Goal: Communication & Community: Answer question/provide support

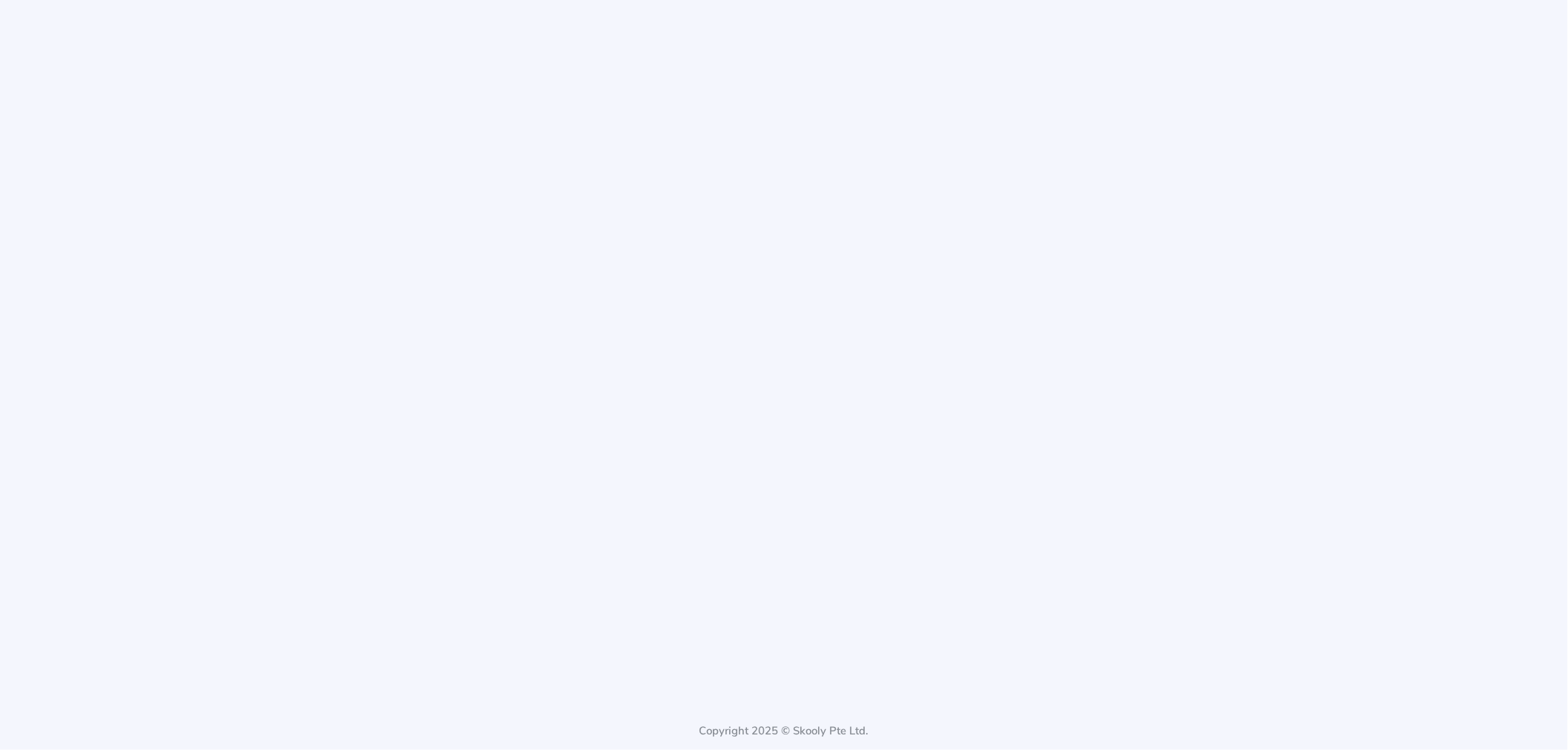
select select "65"
select select "[GEOGRAPHIC_DATA]"
select select "[GEOGRAPHIC_DATA]/[GEOGRAPHIC_DATA]"
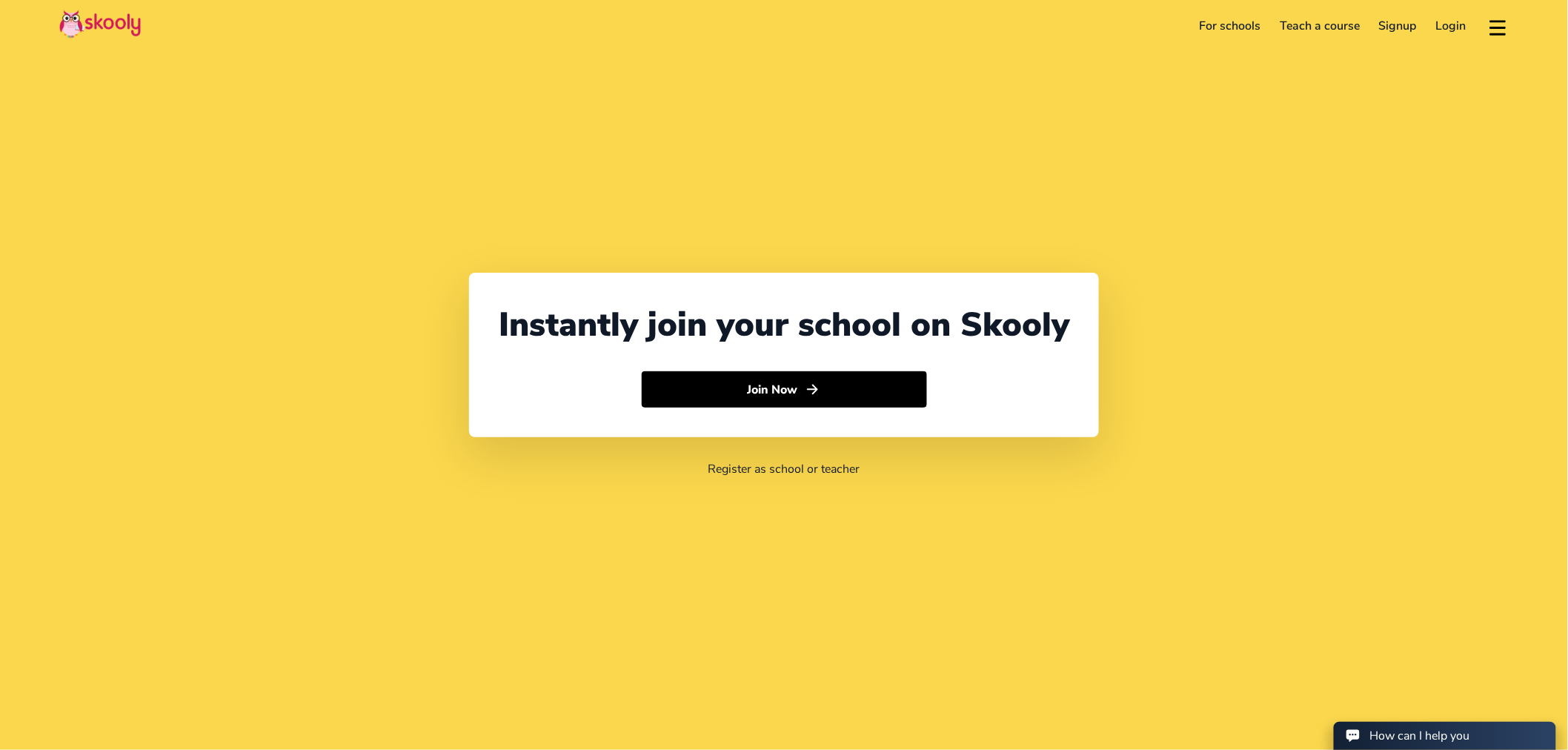
click at [1462, 28] on link "Login" at bounding box center [1451, 25] width 50 height 24
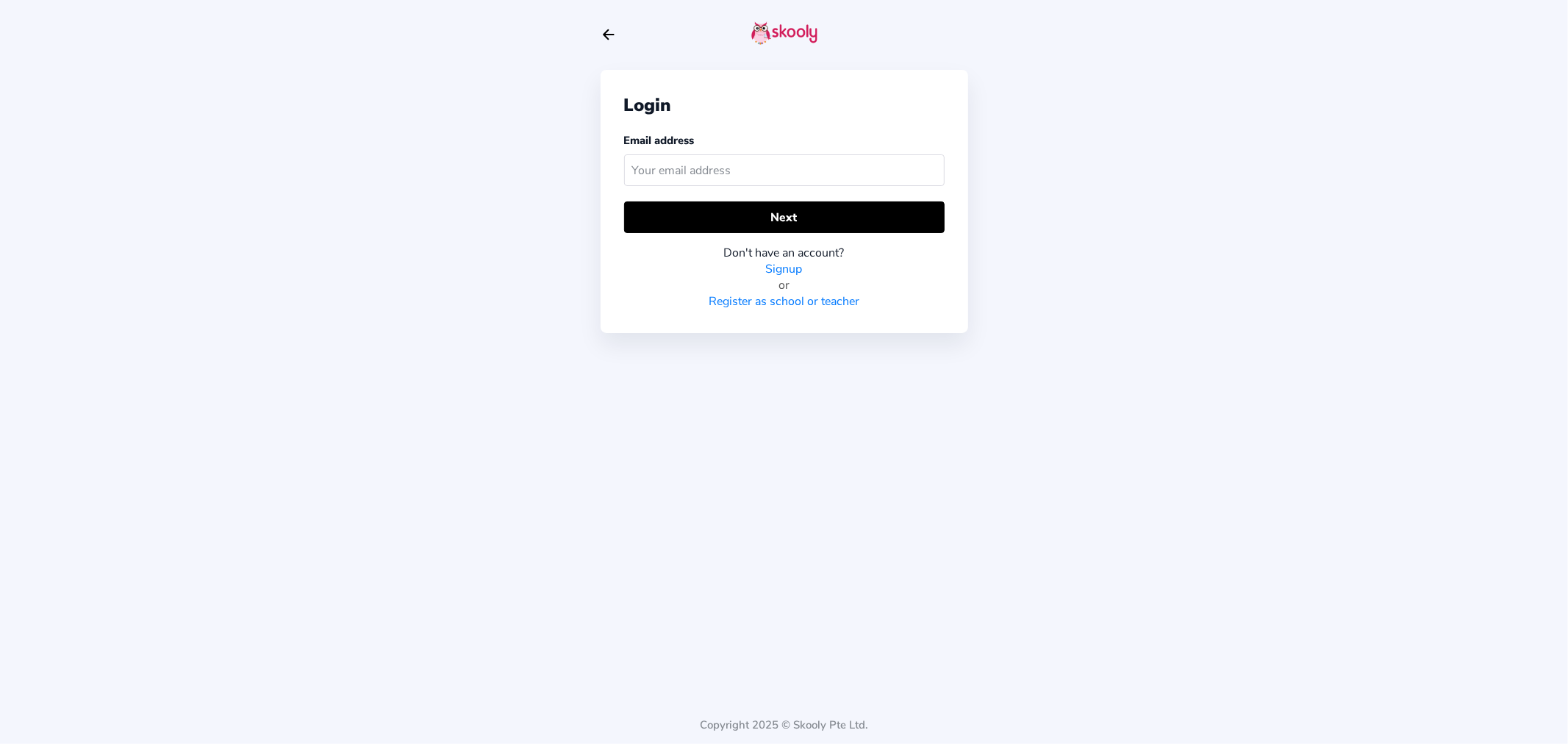
click at [806, 164] on input "text" at bounding box center [784, 170] width 320 height 32
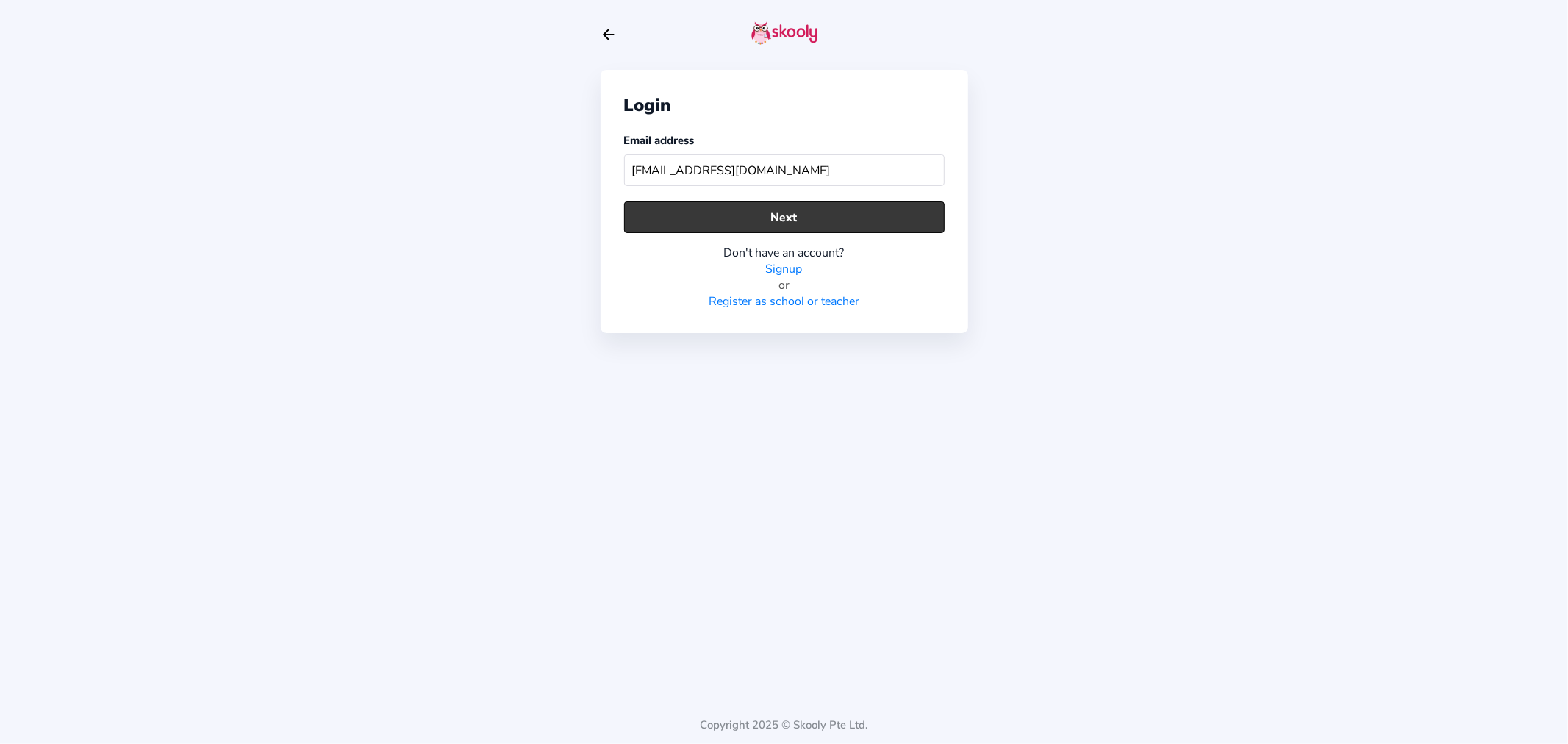
click at [787, 231] on button "Next" at bounding box center [784, 217] width 320 height 32
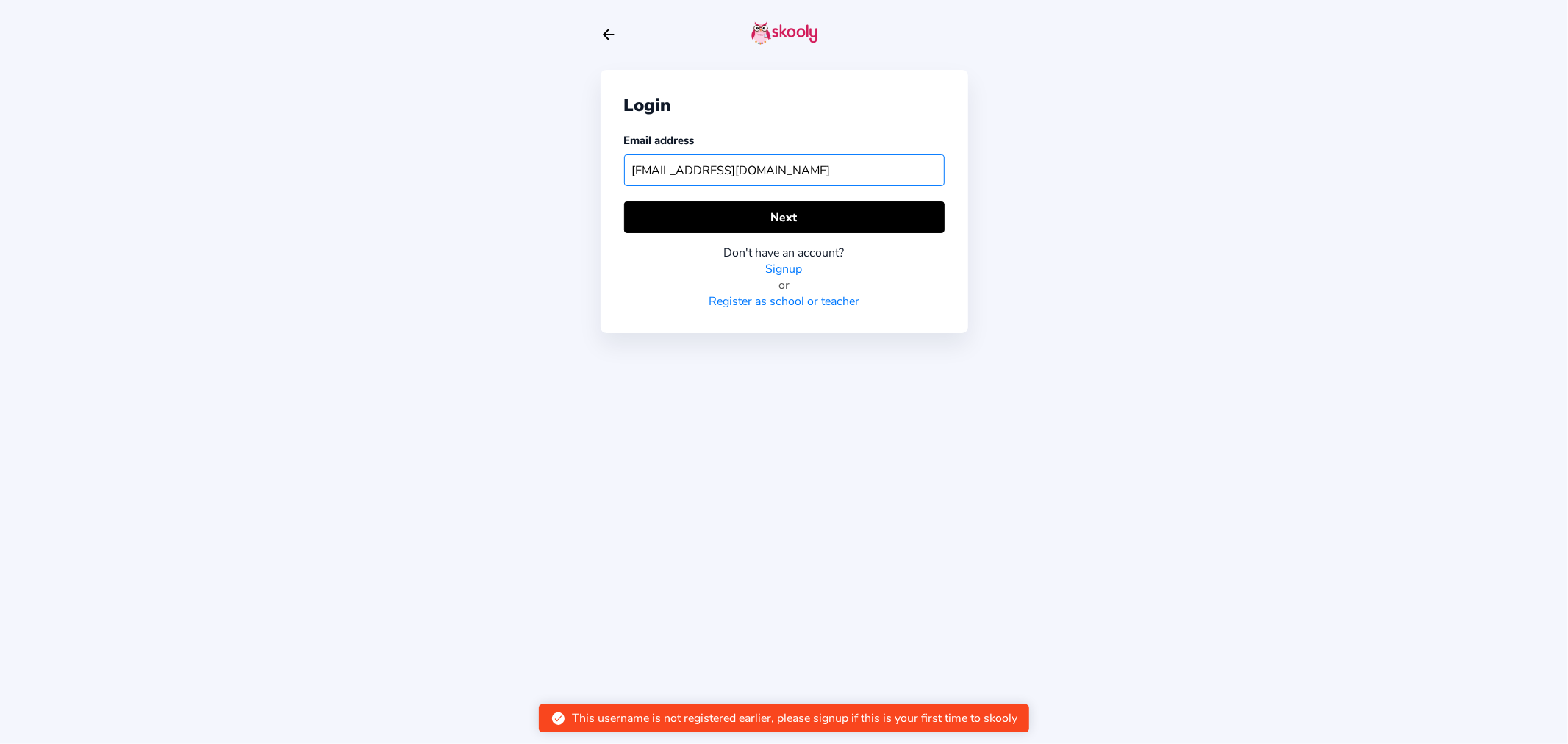
drag, startPoint x: 716, startPoint y: 173, endPoint x: 592, endPoint y: 169, distance: 124.1
click at [592, 169] on div "Login Email address [EMAIL_ADDRESS][DOMAIN_NAME] Next Don't have an account? Si…" at bounding box center [784, 372] width 1568 height 744
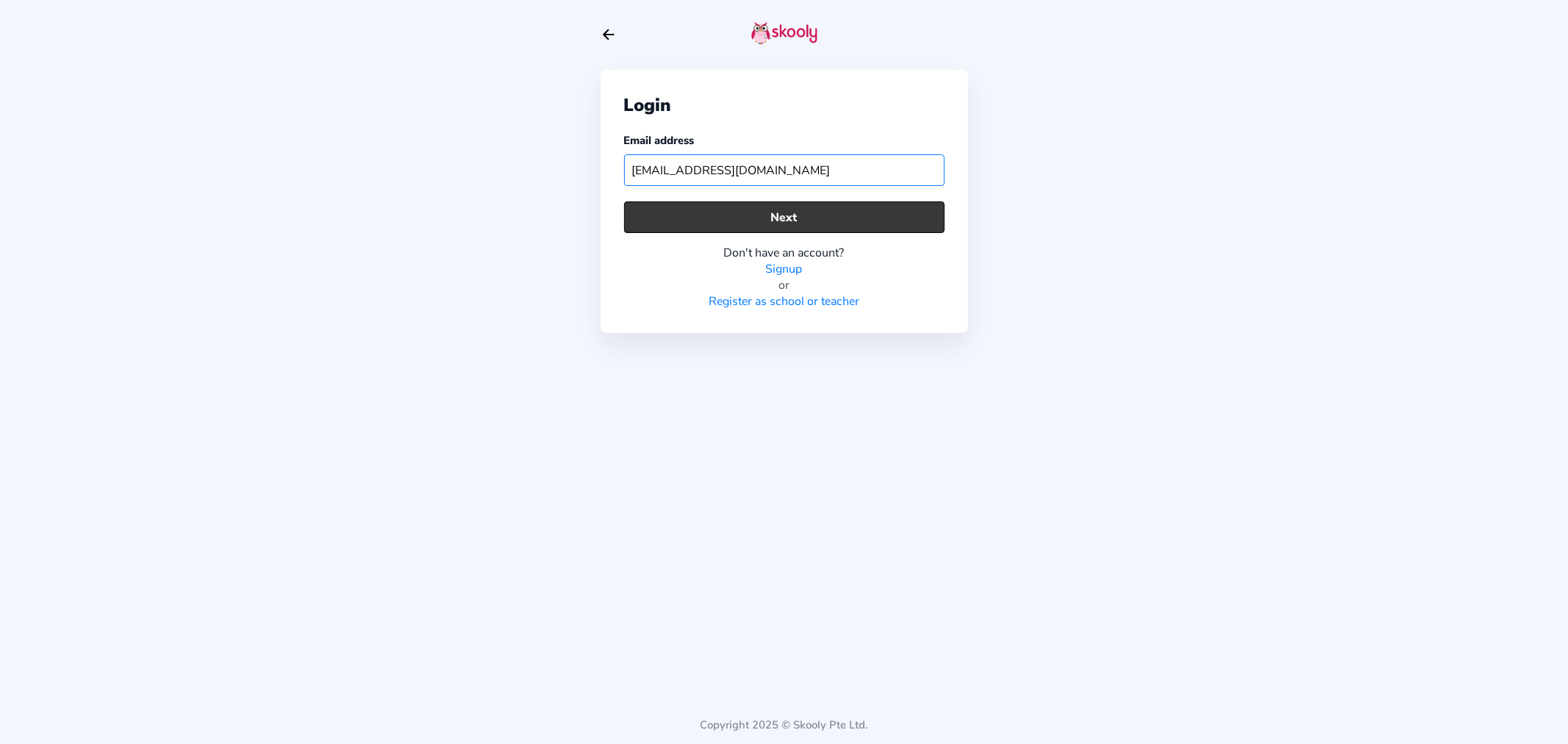
type input "[EMAIL_ADDRESS][DOMAIN_NAME]"
click at [781, 219] on button "Next" at bounding box center [784, 217] width 320 height 32
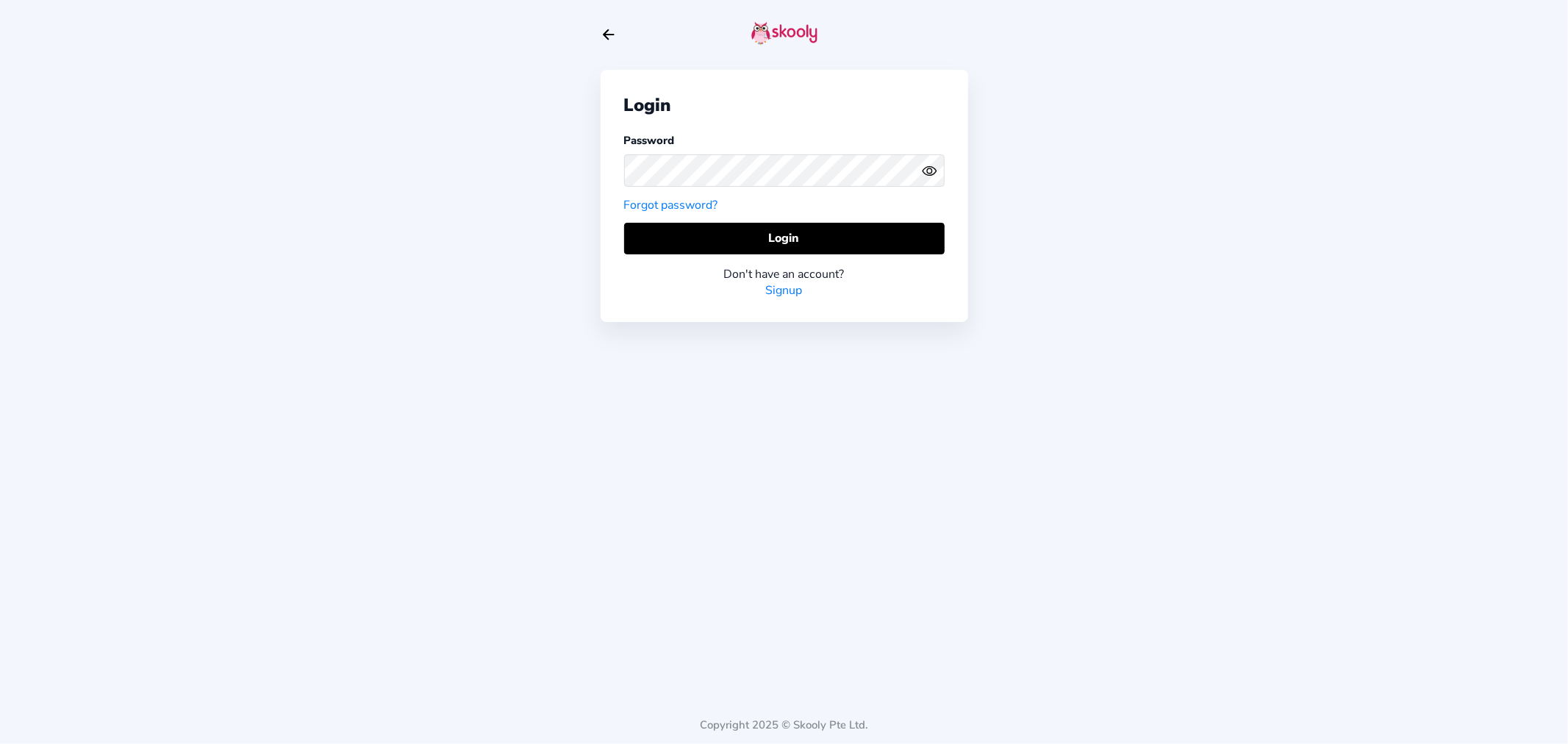
click at [928, 170] on circle "eye outline" at bounding box center [929, 171] width 5 height 5
click at [577, 166] on div "Login Password Forgot password? Login Don't have an account? Signup Copyright 2…" at bounding box center [784, 372] width 1568 height 744
click at [663, 240] on button "Login" at bounding box center [784, 239] width 320 height 32
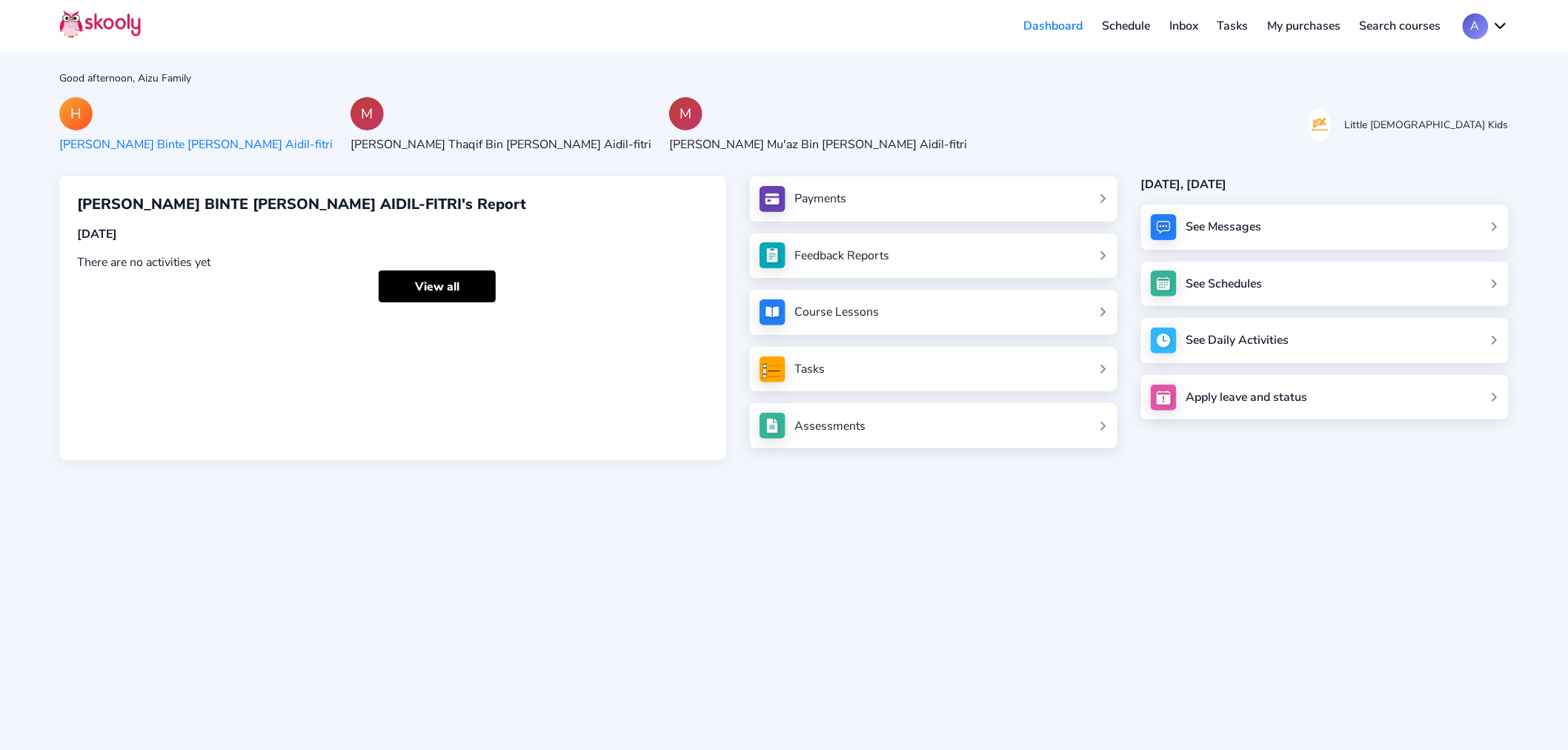
click at [350, 121] on sk-avatar "M" at bounding box center [500, 114] width 301 height 34
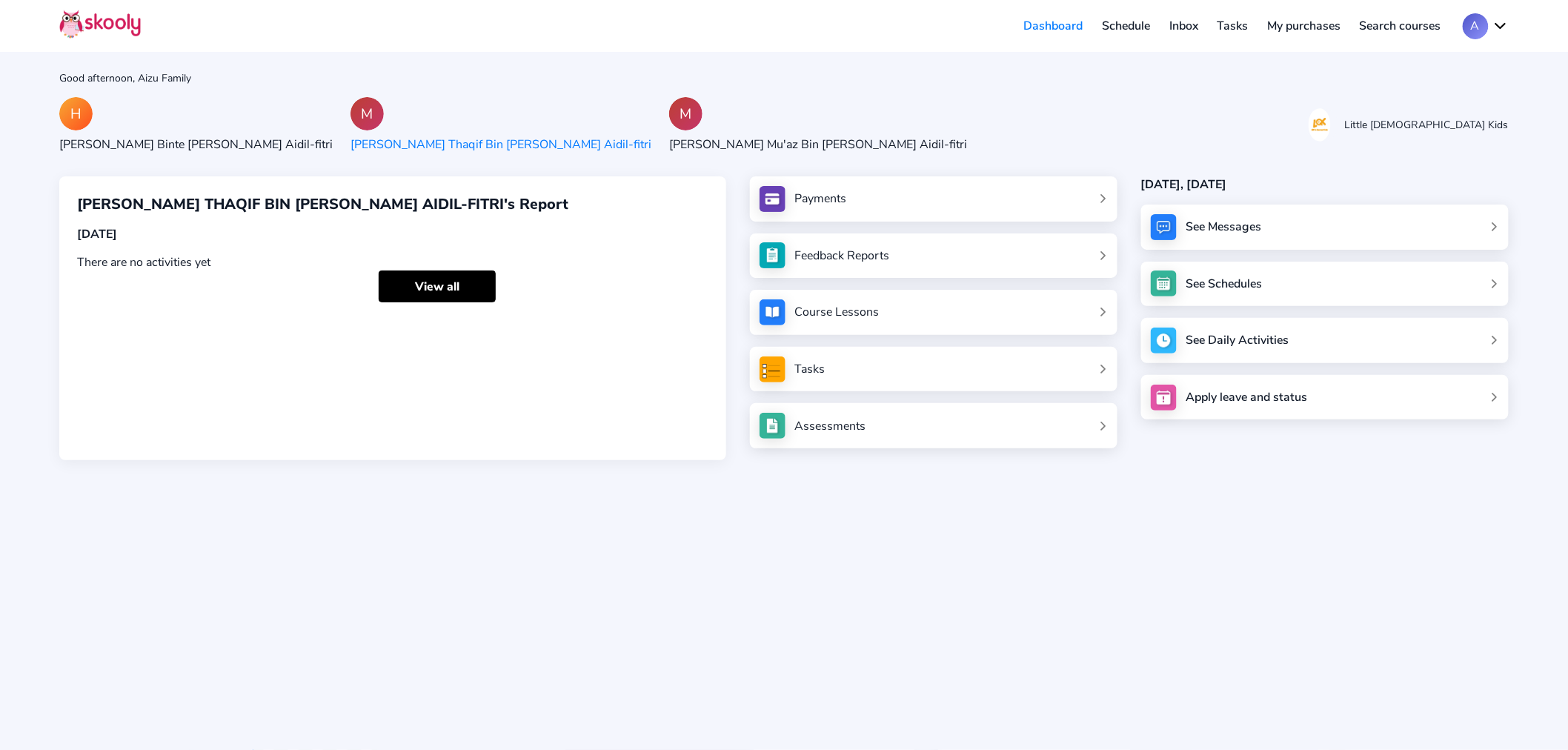
click at [359, 146] on div "[PERSON_NAME] Thaqif Bin [PERSON_NAME] Aidil-fitri" at bounding box center [500, 144] width 301 height 16
click at [1268, 351] on link "See Daily Activities" at bounding box center [1325, 340] width 330 height 41
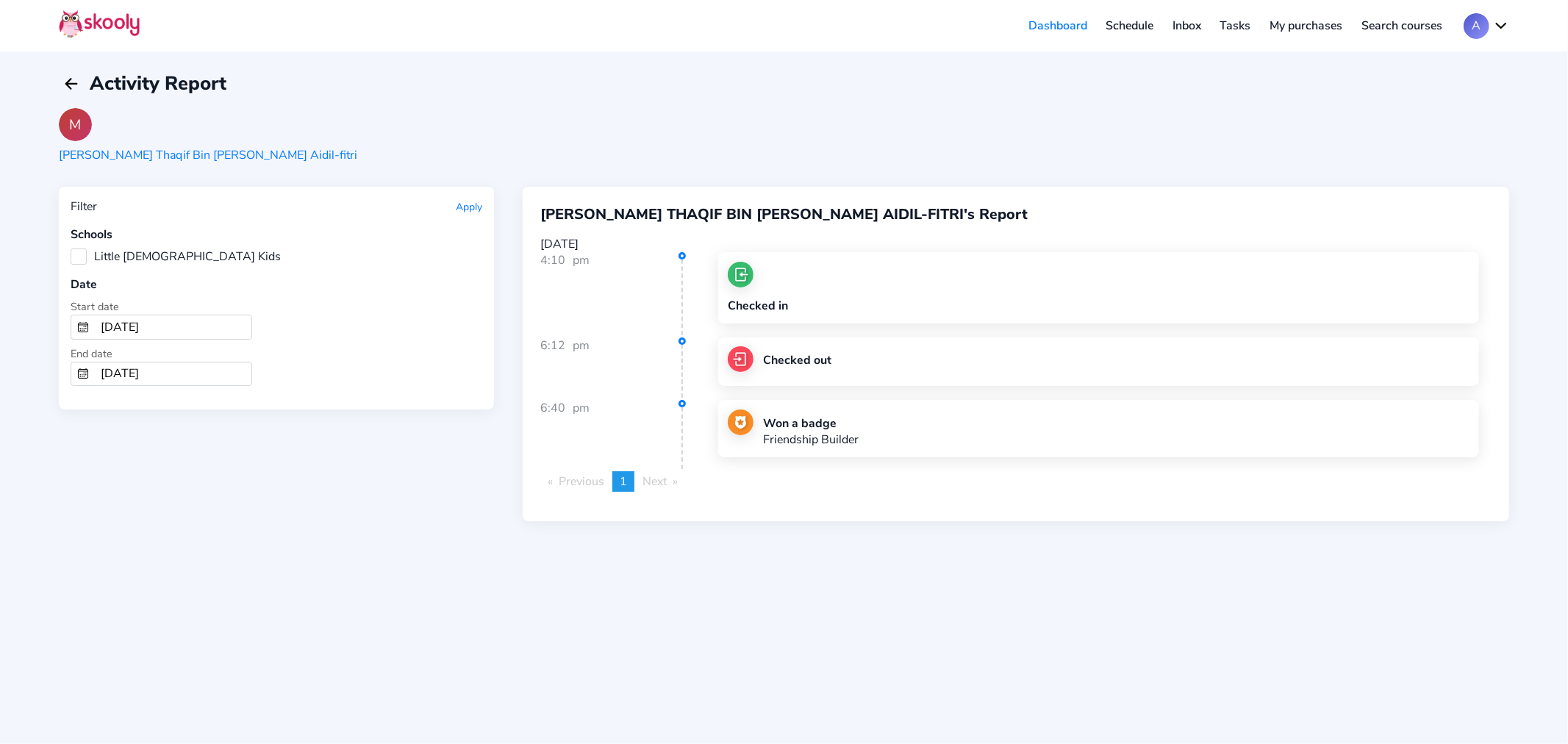
click at [1187, 22] on link "Inbox" at bounding box center [1186, 25] width 48 height 24
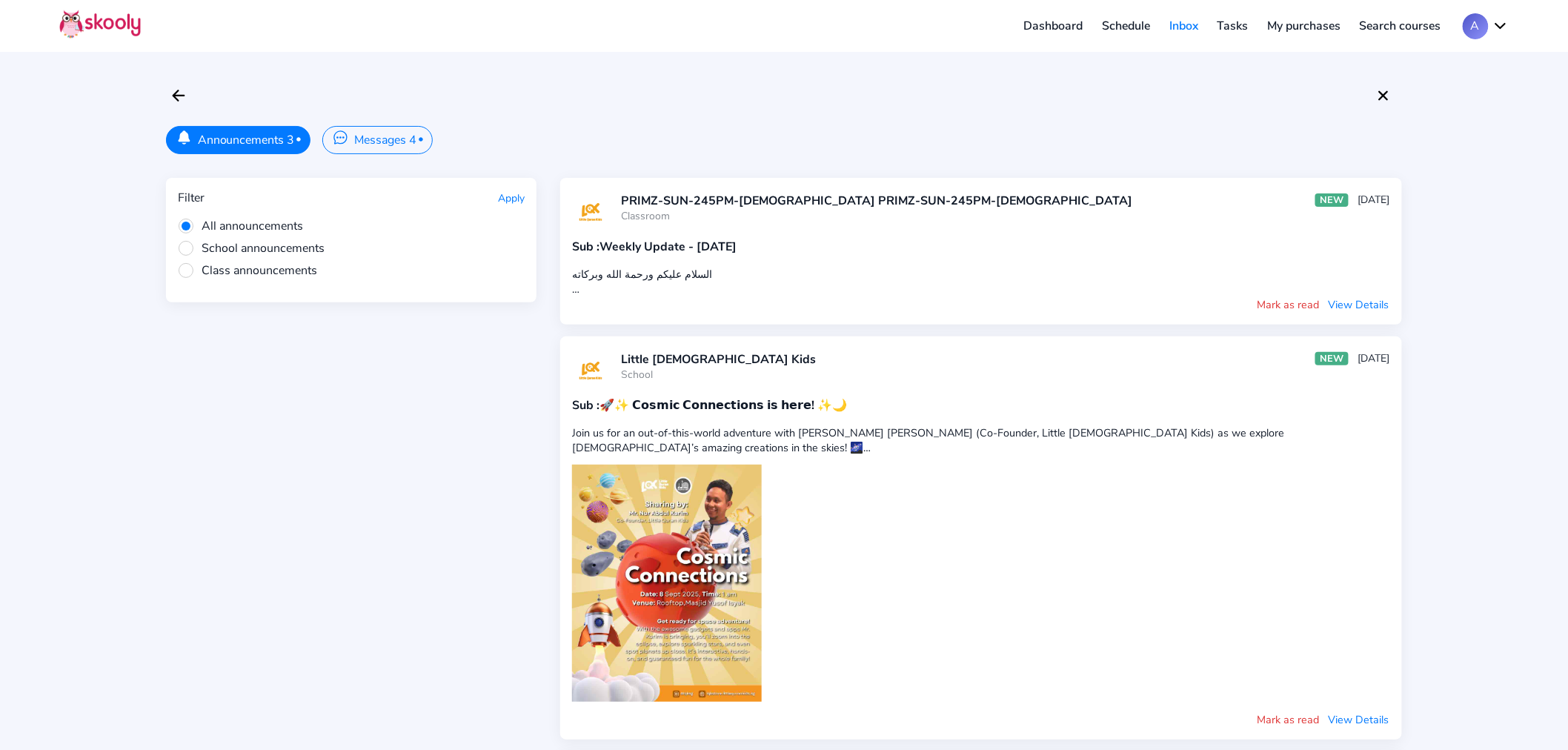
click at [397, 139] on button "Messages 4 •" at bounding box center [376, 140] width 109 height 28
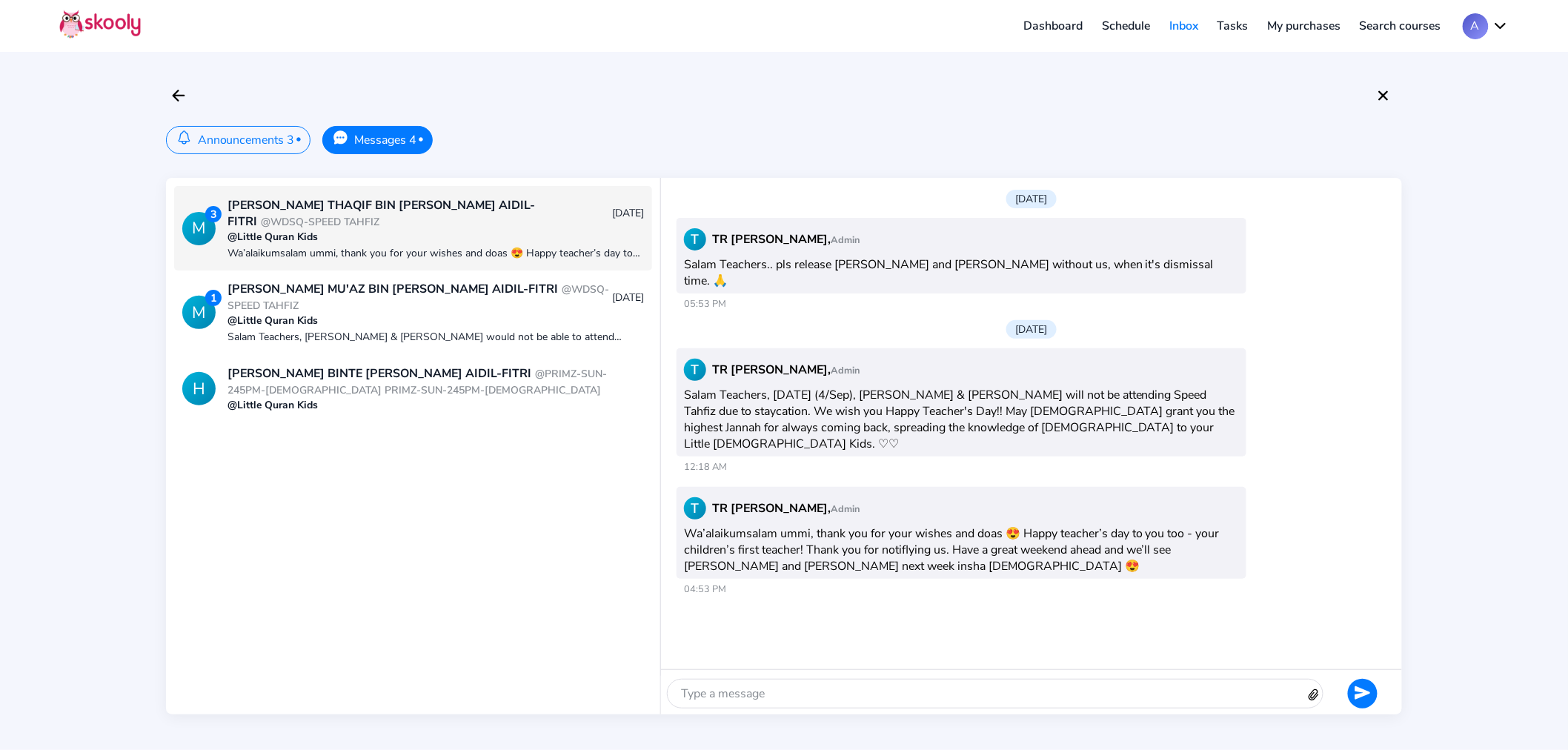
click at [812, 690] on div at bounding box center [987, 693] width 638 height 28
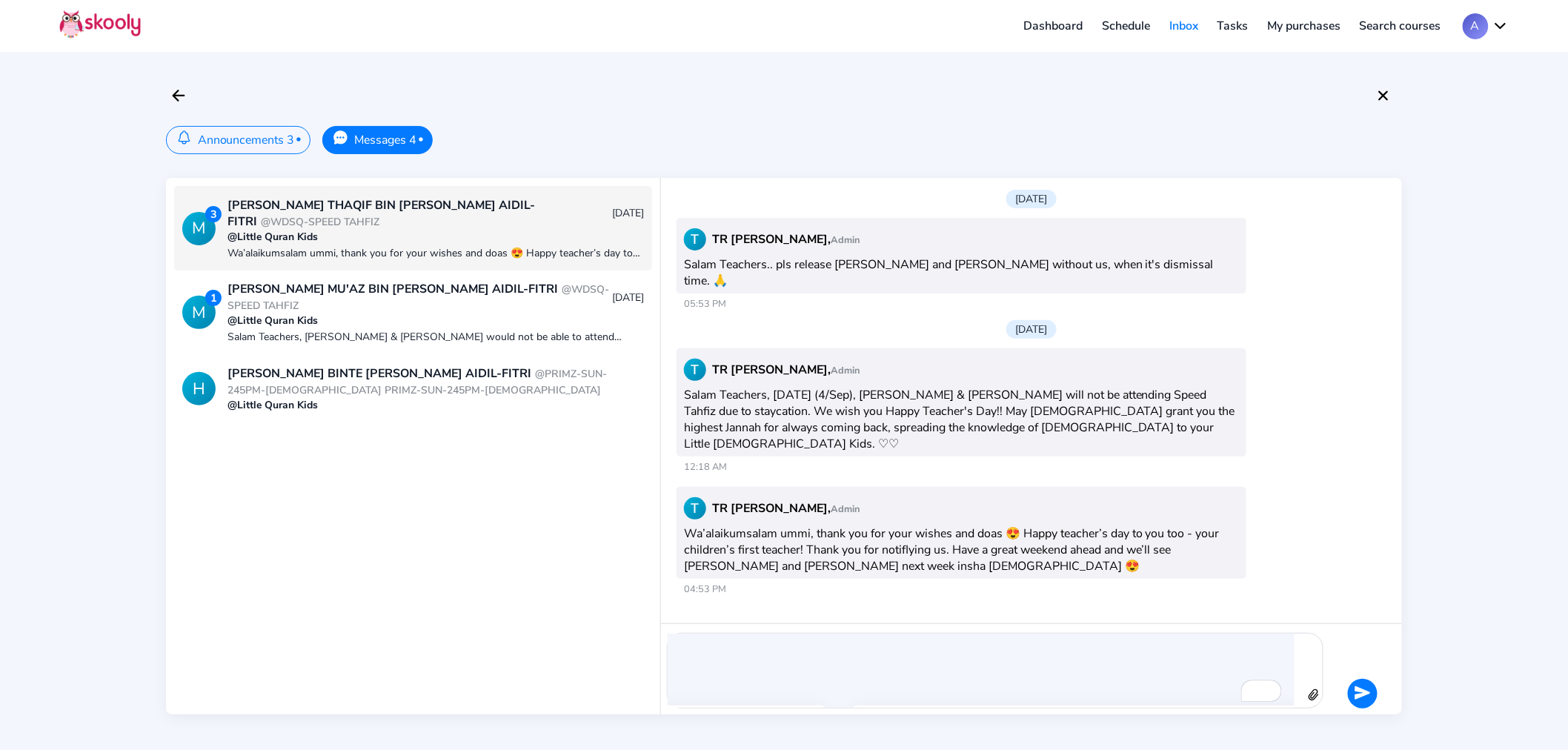
click at [1365, 687] on icon "Send" at bounding box center [1362, 692] width 16 height 16
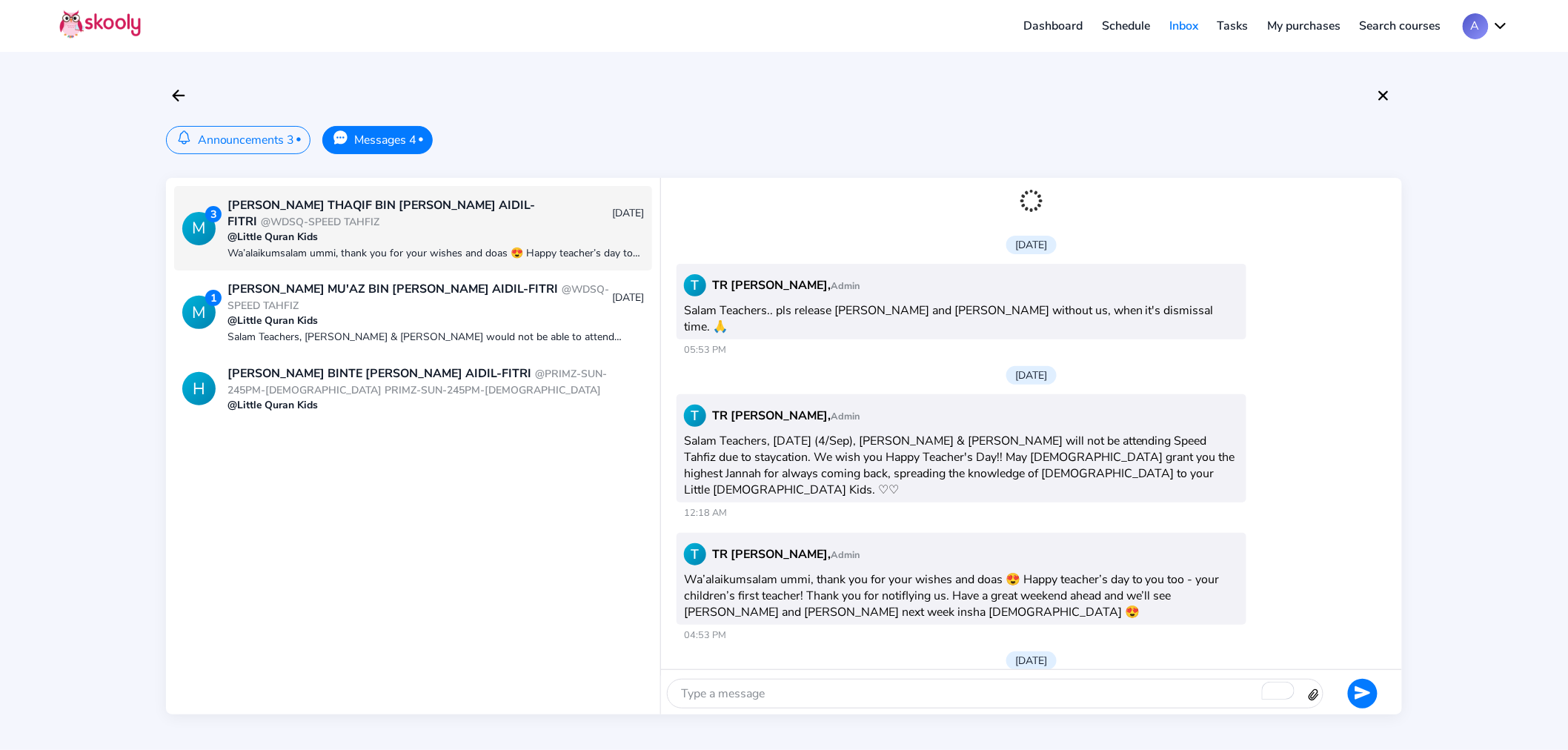
scroll to position [83, 0]
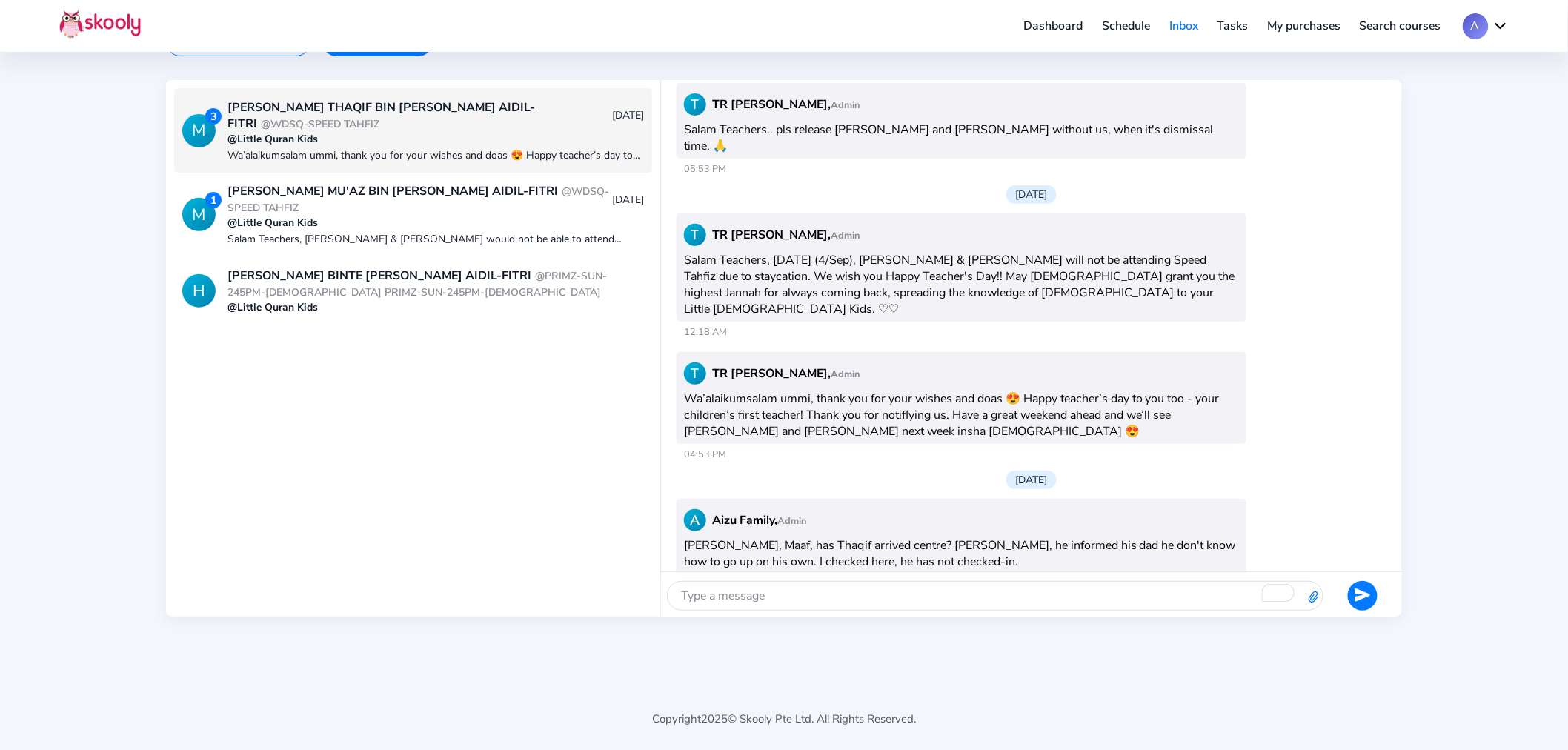
click at [1316, 599] on icon "attach outline" at bounding box center [1314, 596] width 12 height 12
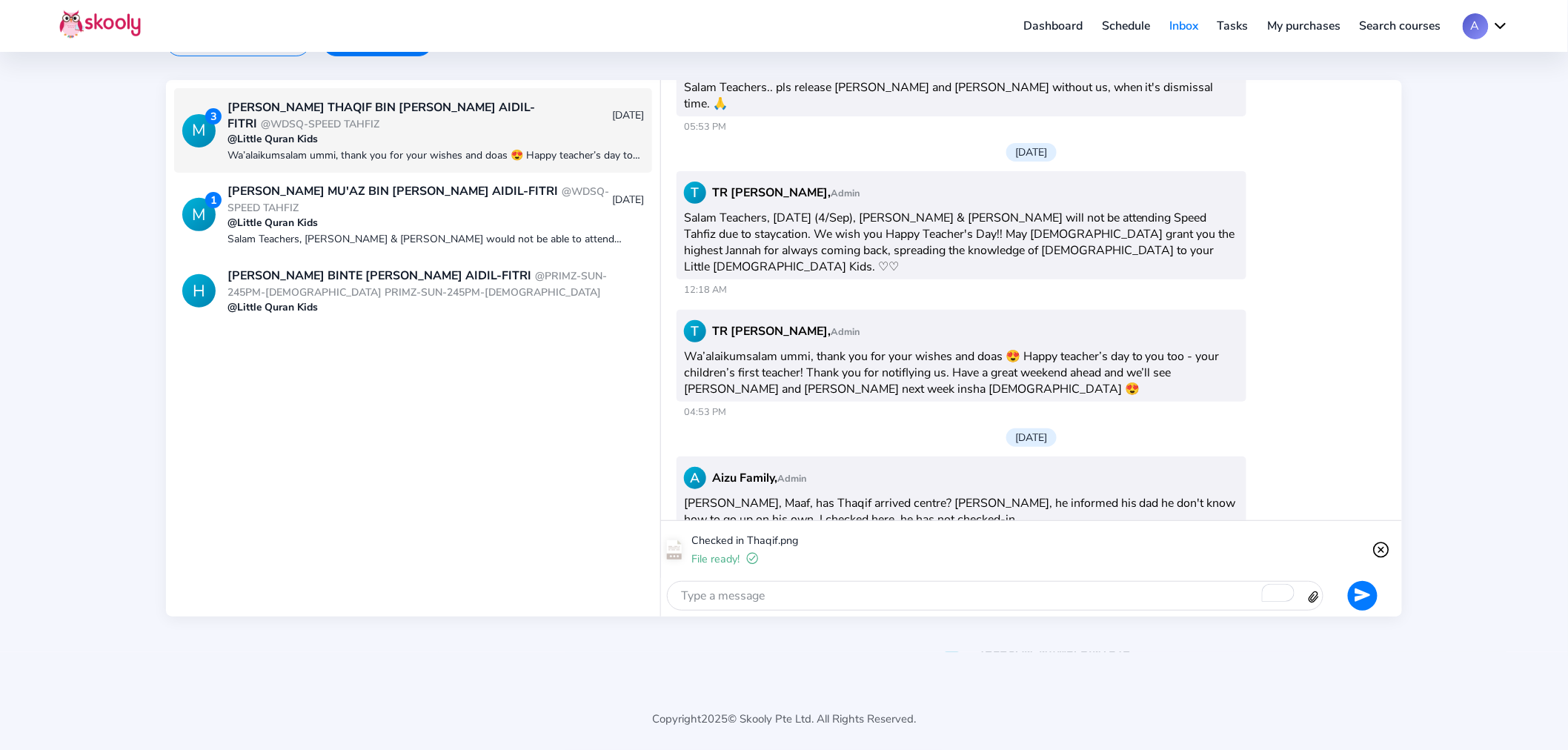
click at [1358, 597] on icon "send" at bounding box center [1362, 594] width 15 height 13
click at [1125, 601] on div "To enrich screen reader interactions, please activate Accessibility in Grammarl…" at bounding box center [987, 596] width 638 height 28
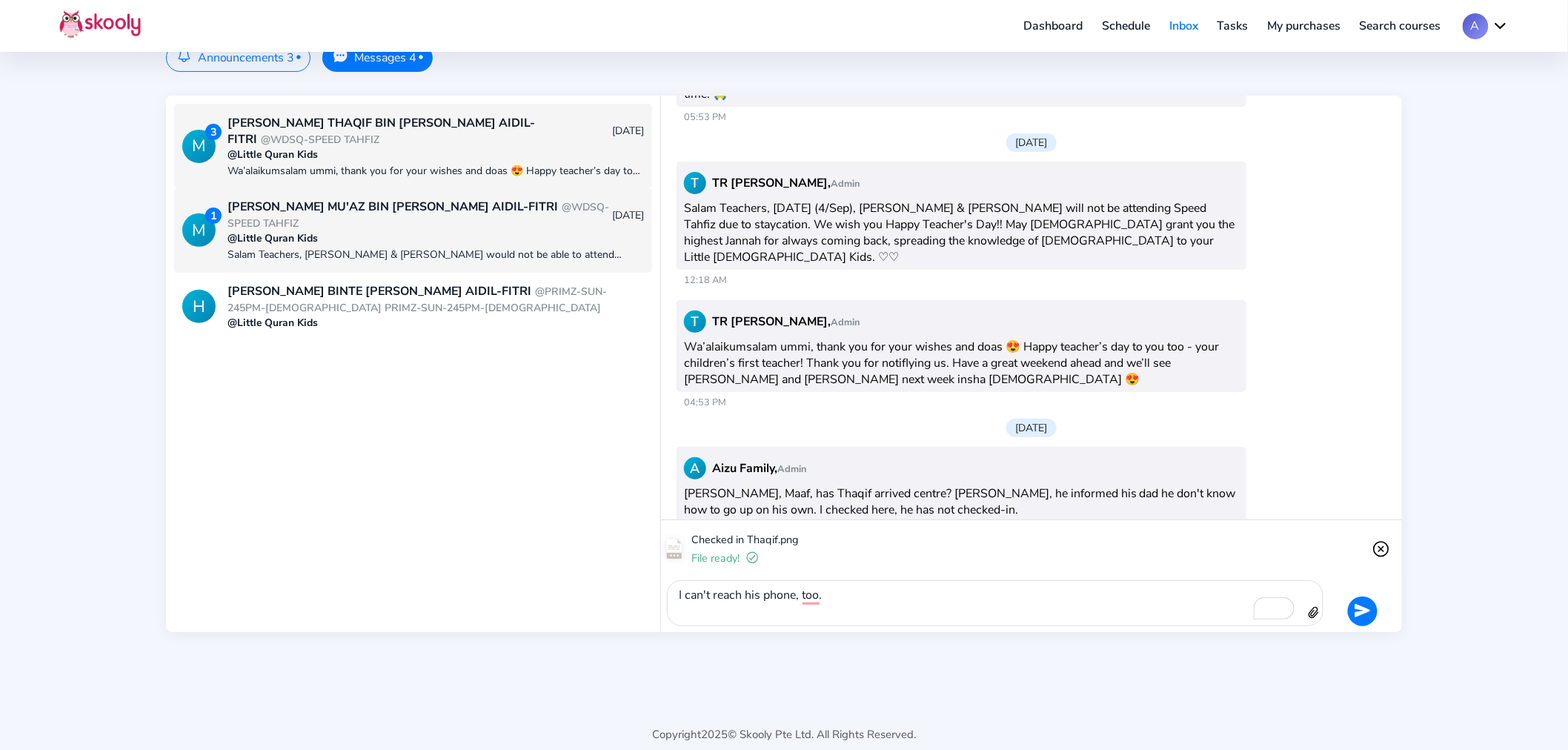
click at [431, 223] on div "[PERSON_NAME] MU'AZ BIN [PERSON_NAME] AIDIL-FITRI @WDSQ-SPEED TAHFIZ" at bounding box center [419, 215] width 384 height 33
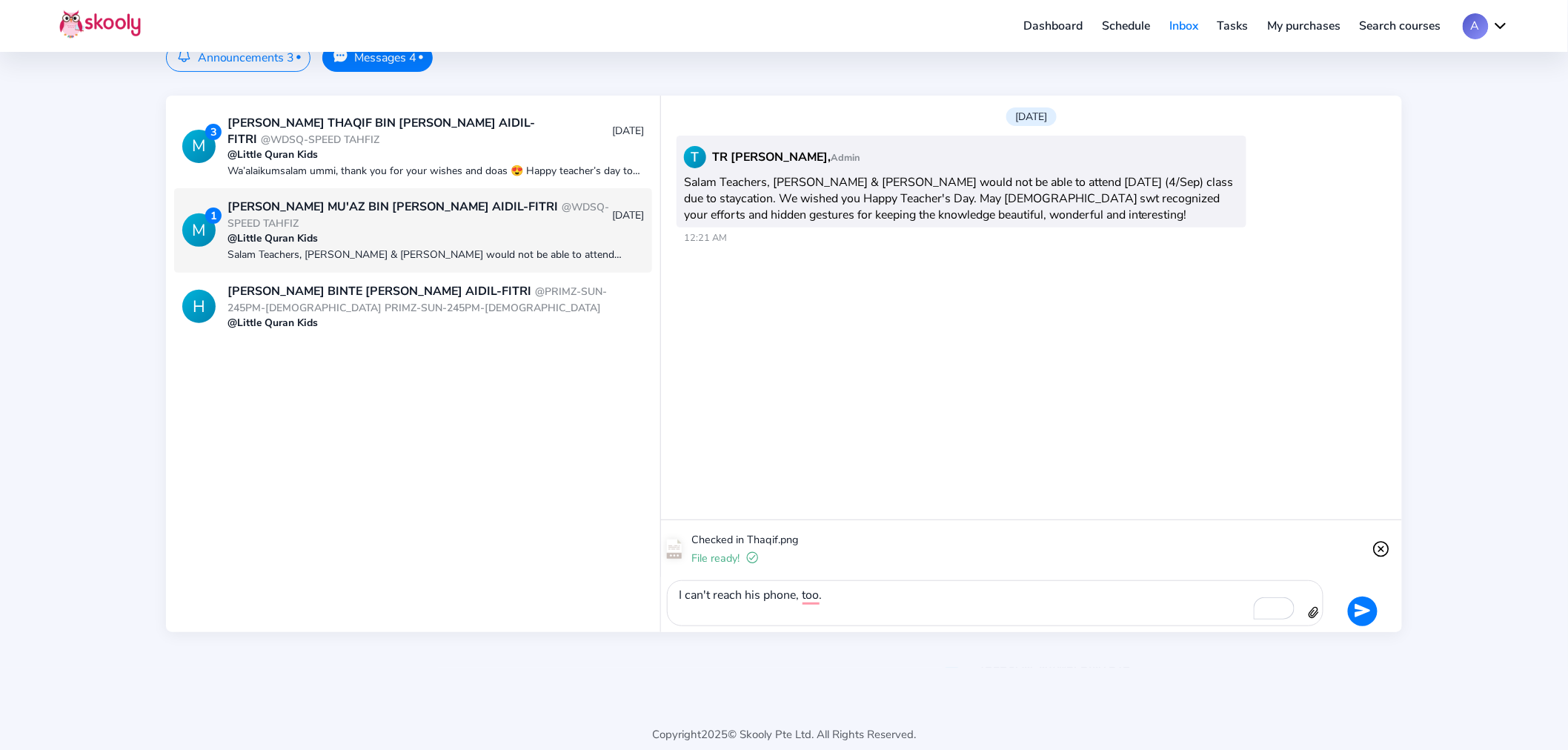
click at [854, 596] on div "I can't reach his phone, too." at bounding box center [987, 603] width 638 height 44
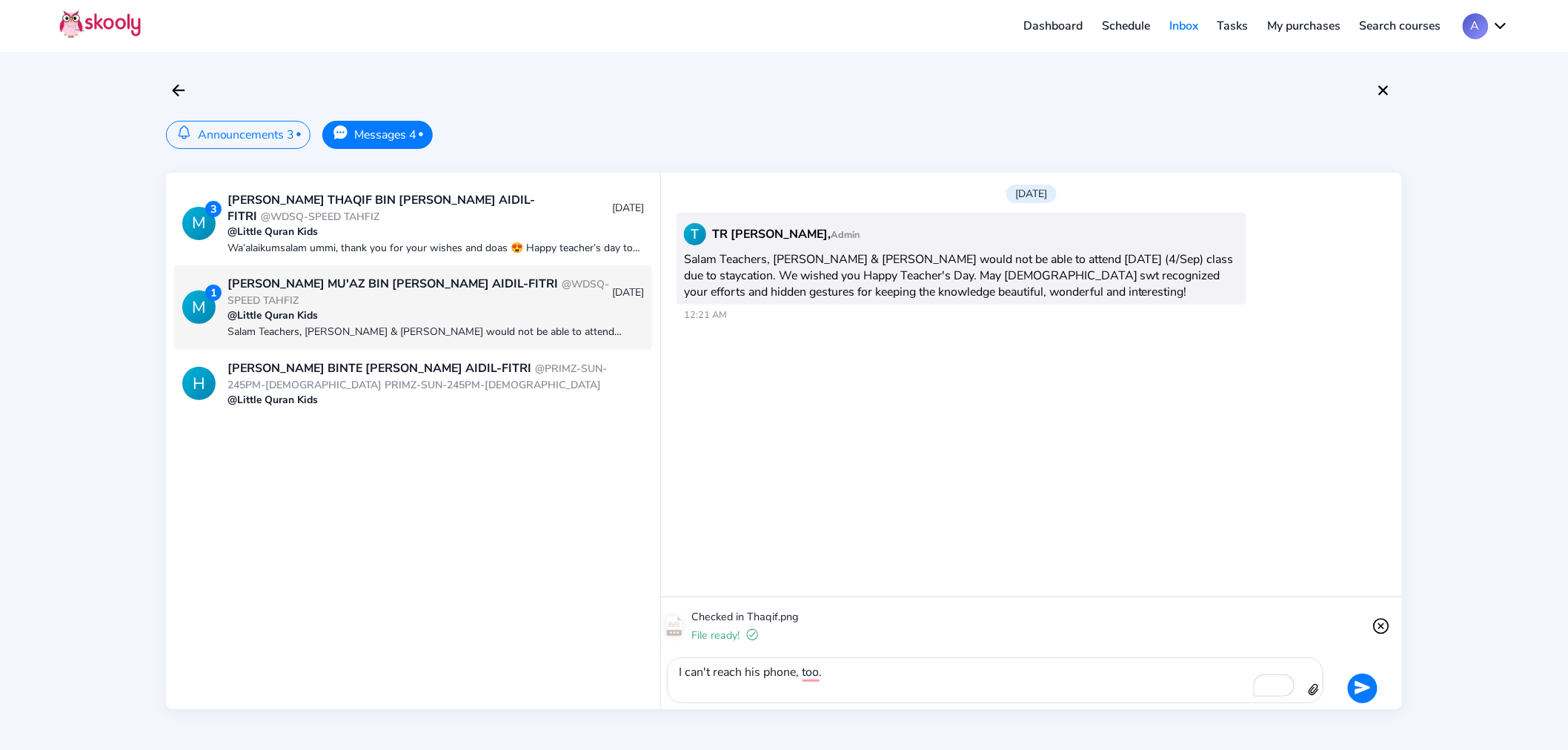
scroll to position [0, 0]
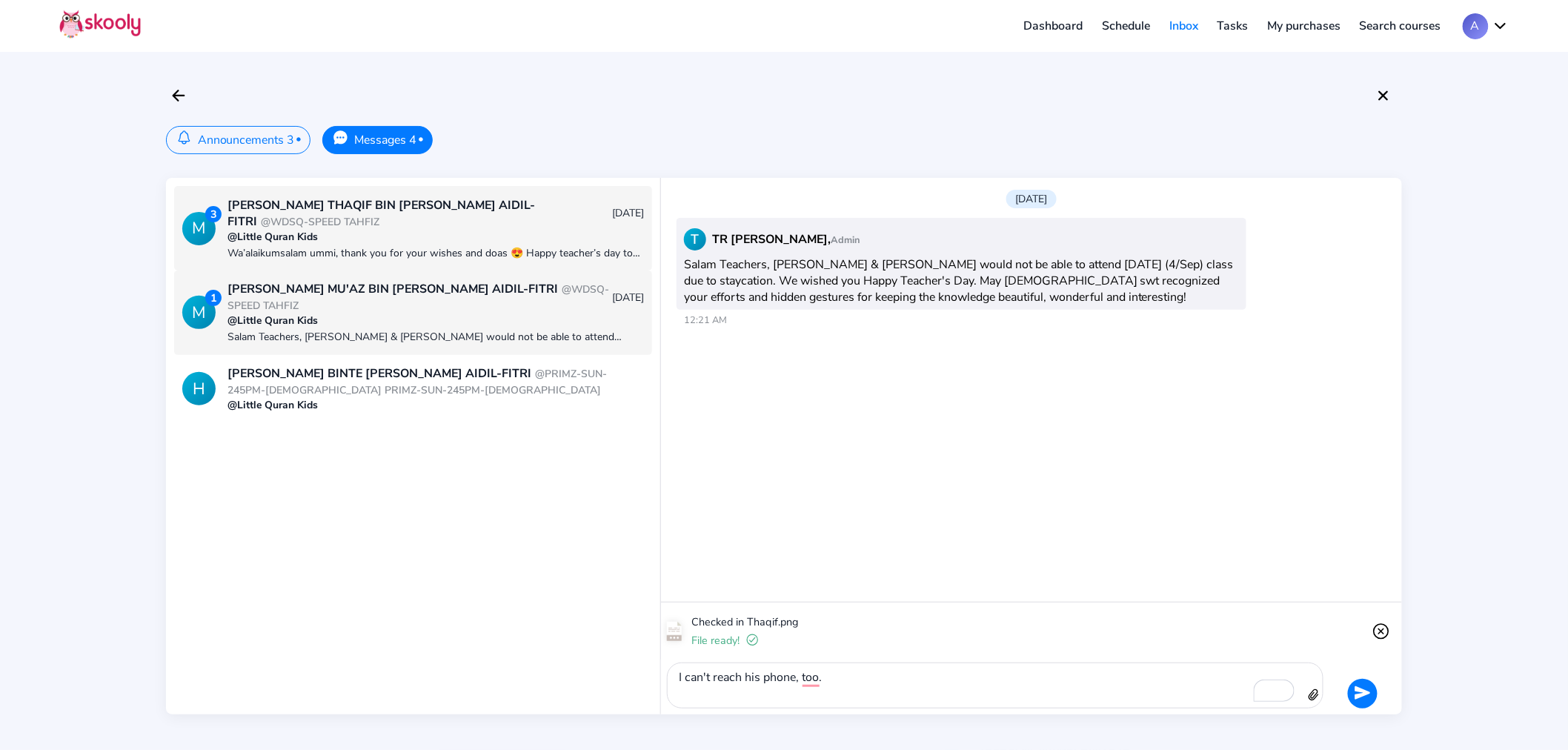
click at [397, 213] on div "[PERSON_NAME] THAQIF BIN [PERSON_NAME] AIDIL-FITRI @WDSQ-SPEED TAHFIZ" at bounding box center [419, 213] width 384 height 33
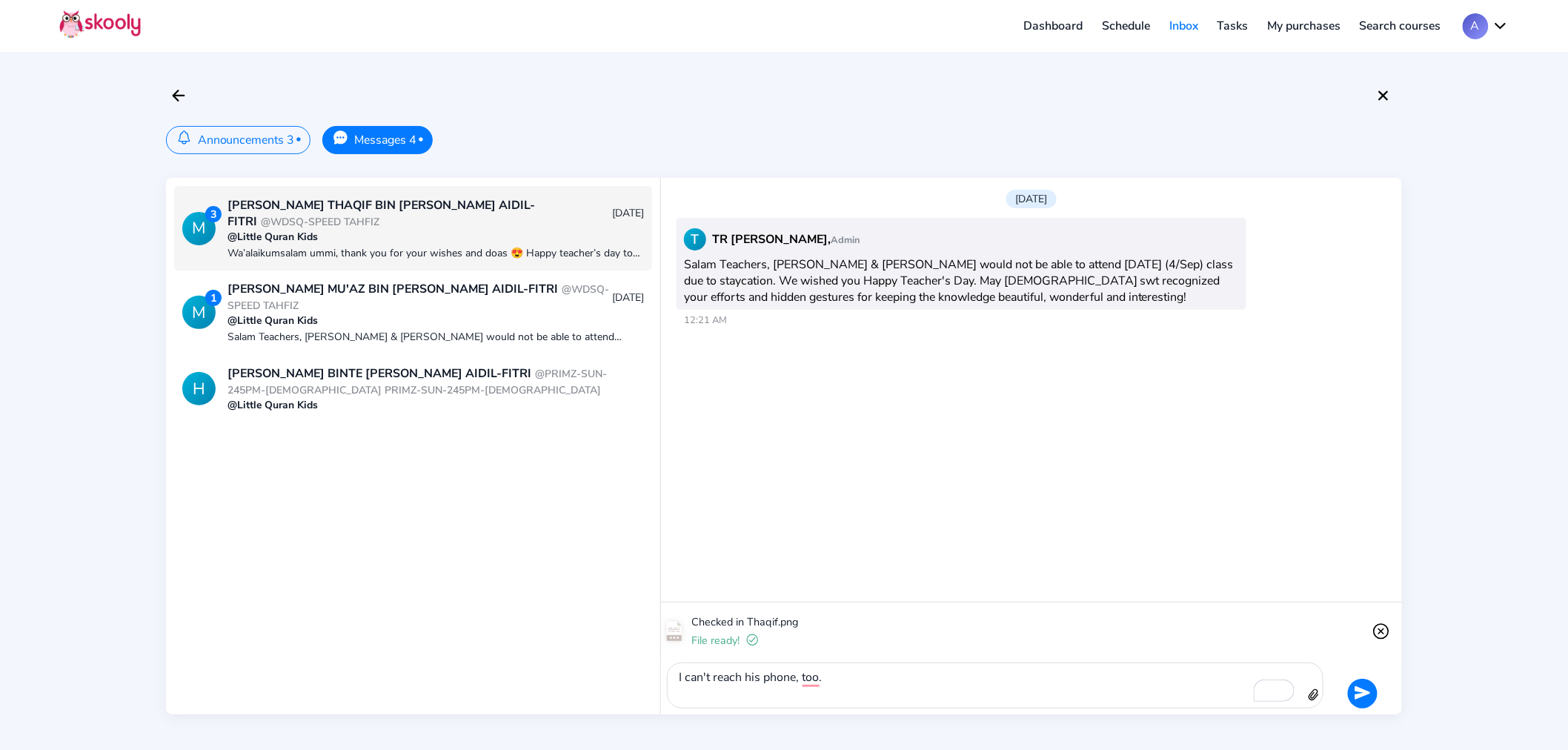
scroll to position [105, 0]
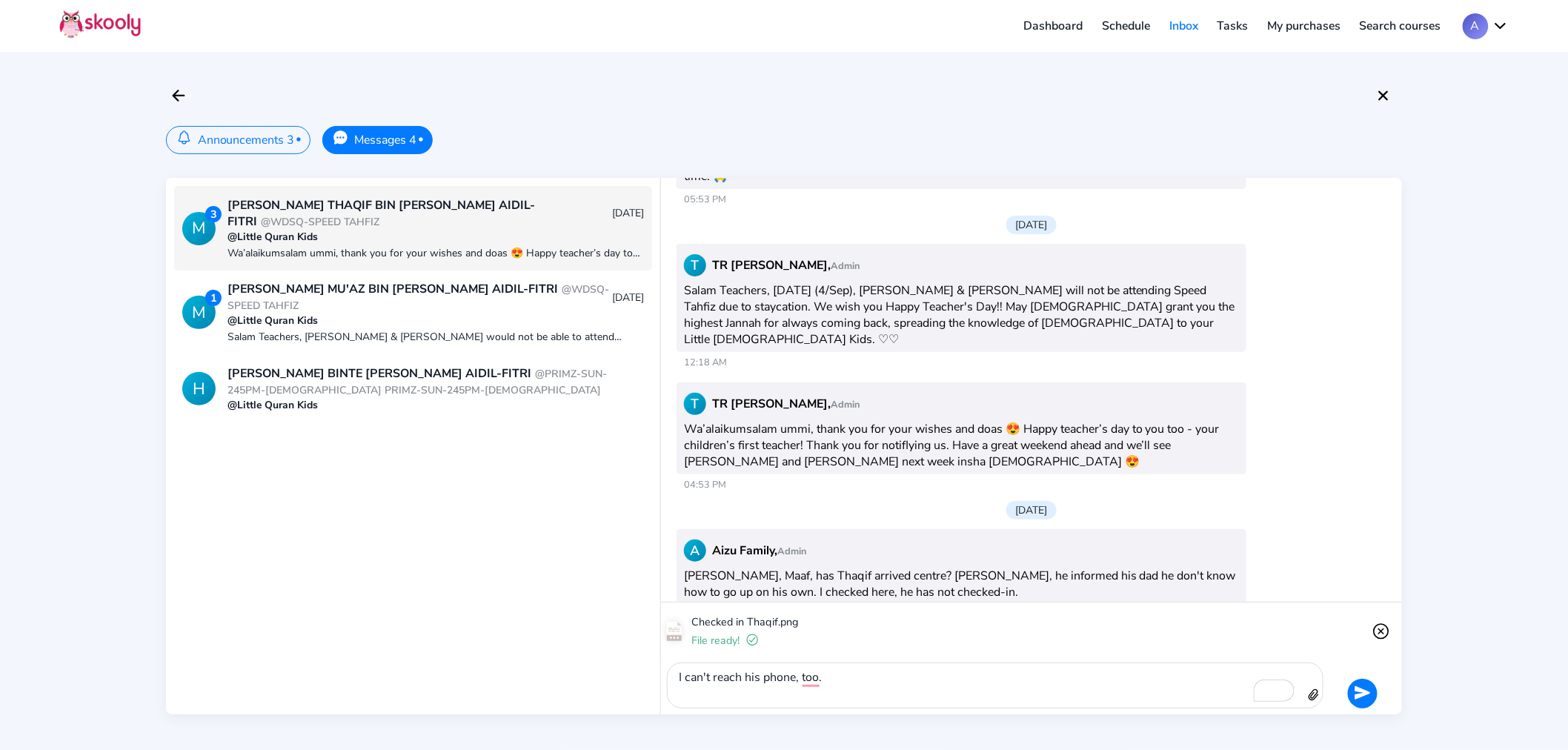
click at [1093, 28] on link "Schedule" at bounding box center [1127, 25] width 67 height 24
click at [1062, 17] on link "Dashboard" at bounding box center [1053, 25] width 79 height 24
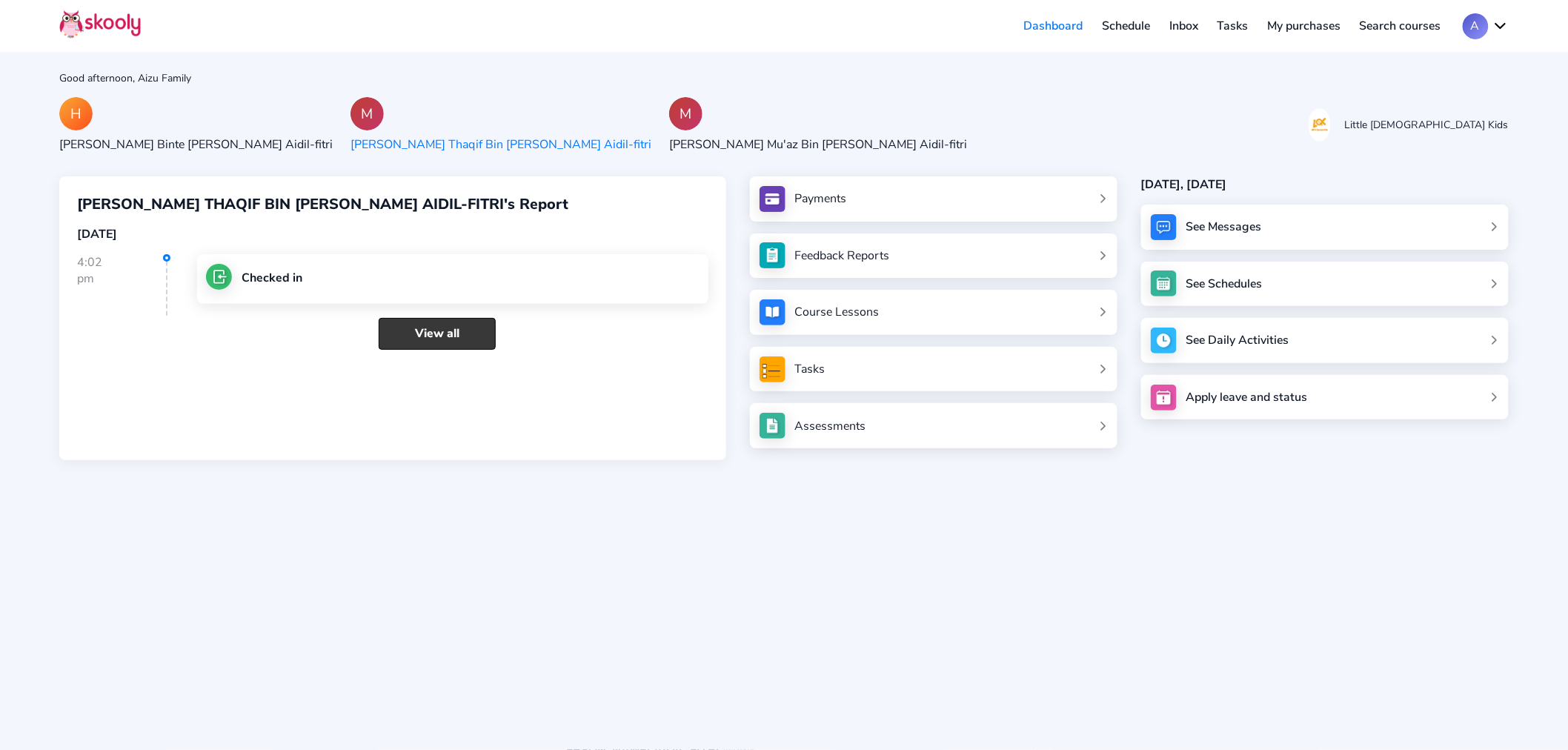
click at [424, 330] on link "View all" at bounding box center [437, 334] width 117 height 32
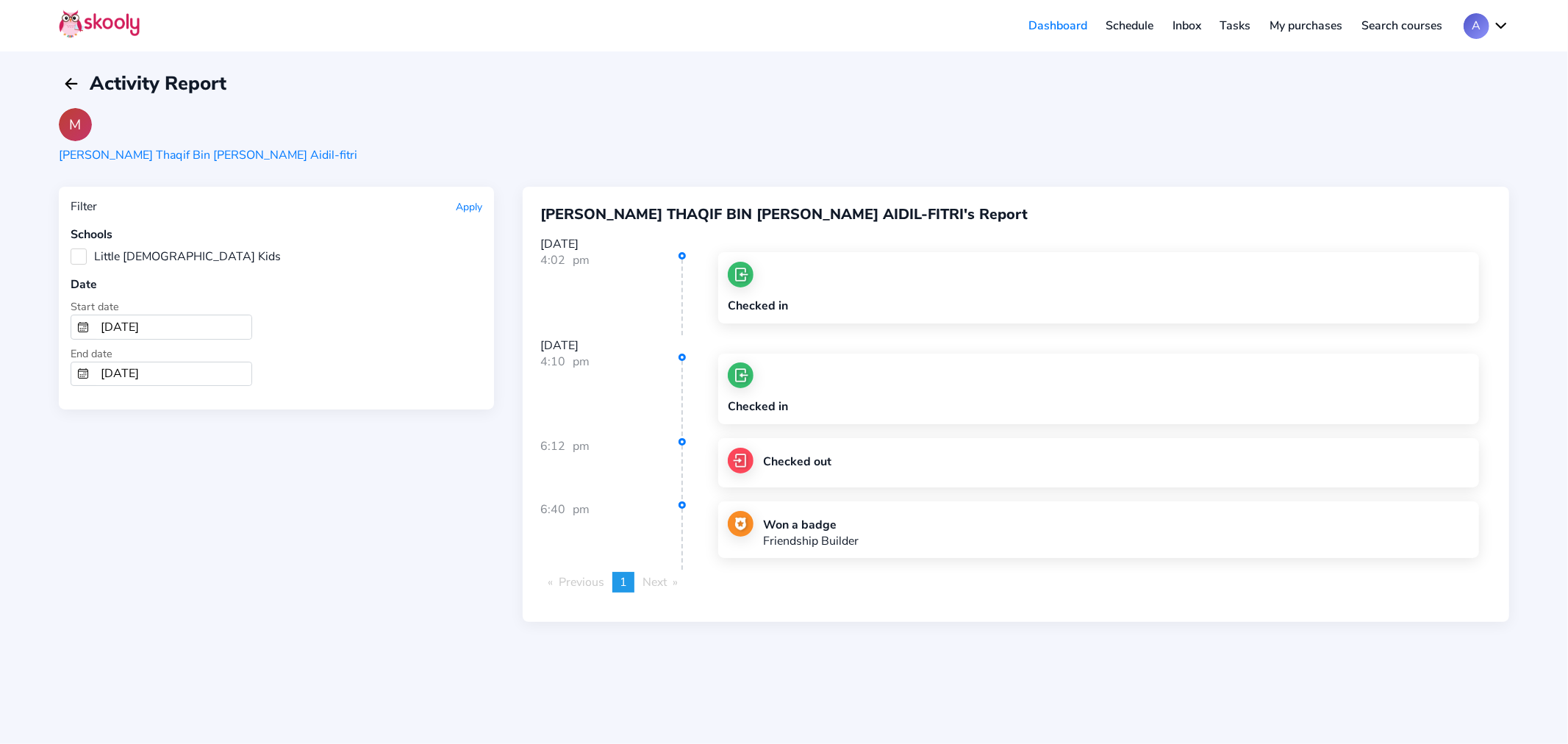
click at [1196, 28] on link "Inbox" at bounding box center [1186, 25] width 48 height 24
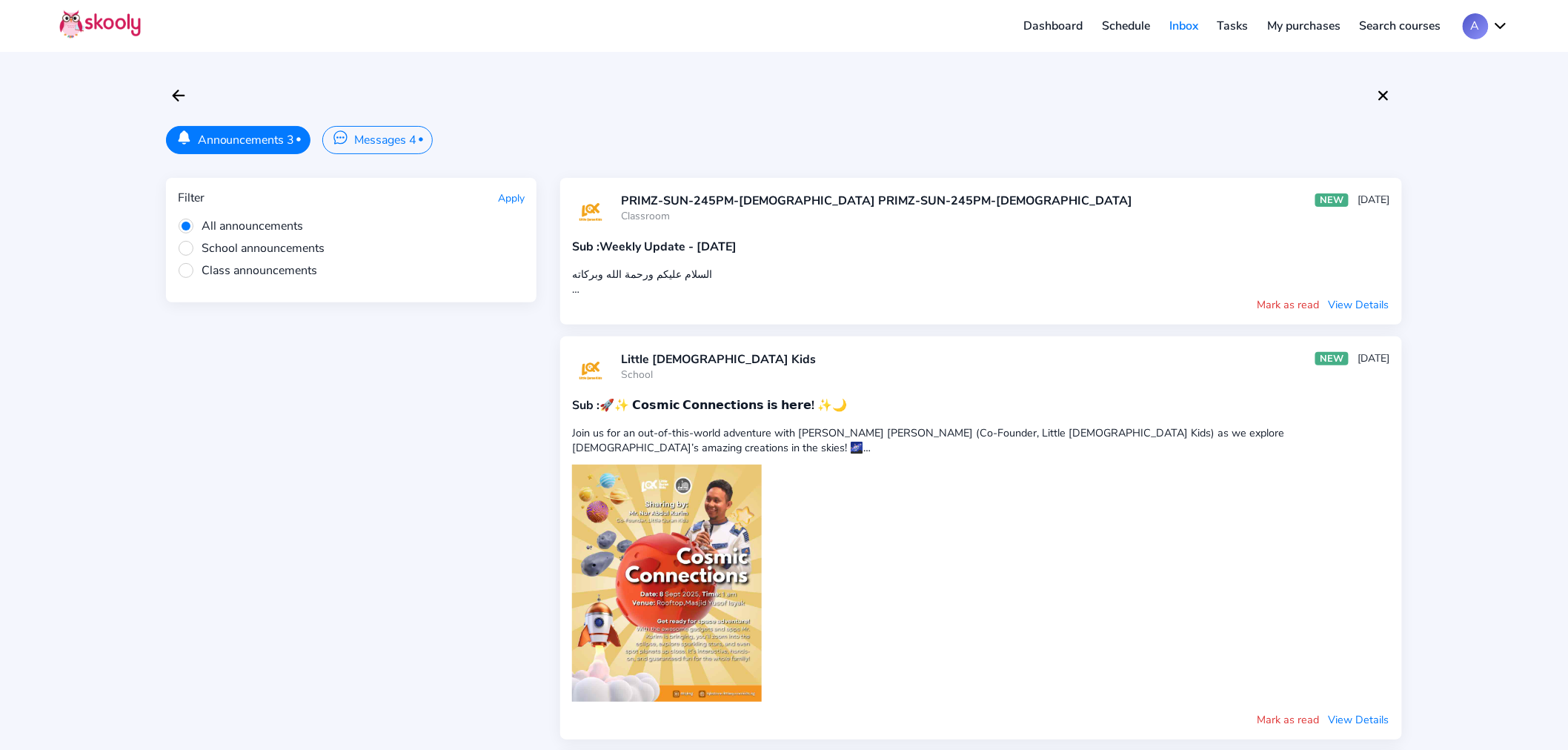
click at [373, 134] on button "Messages 4 •" at bounding box center [376, 140] width 109 height 28
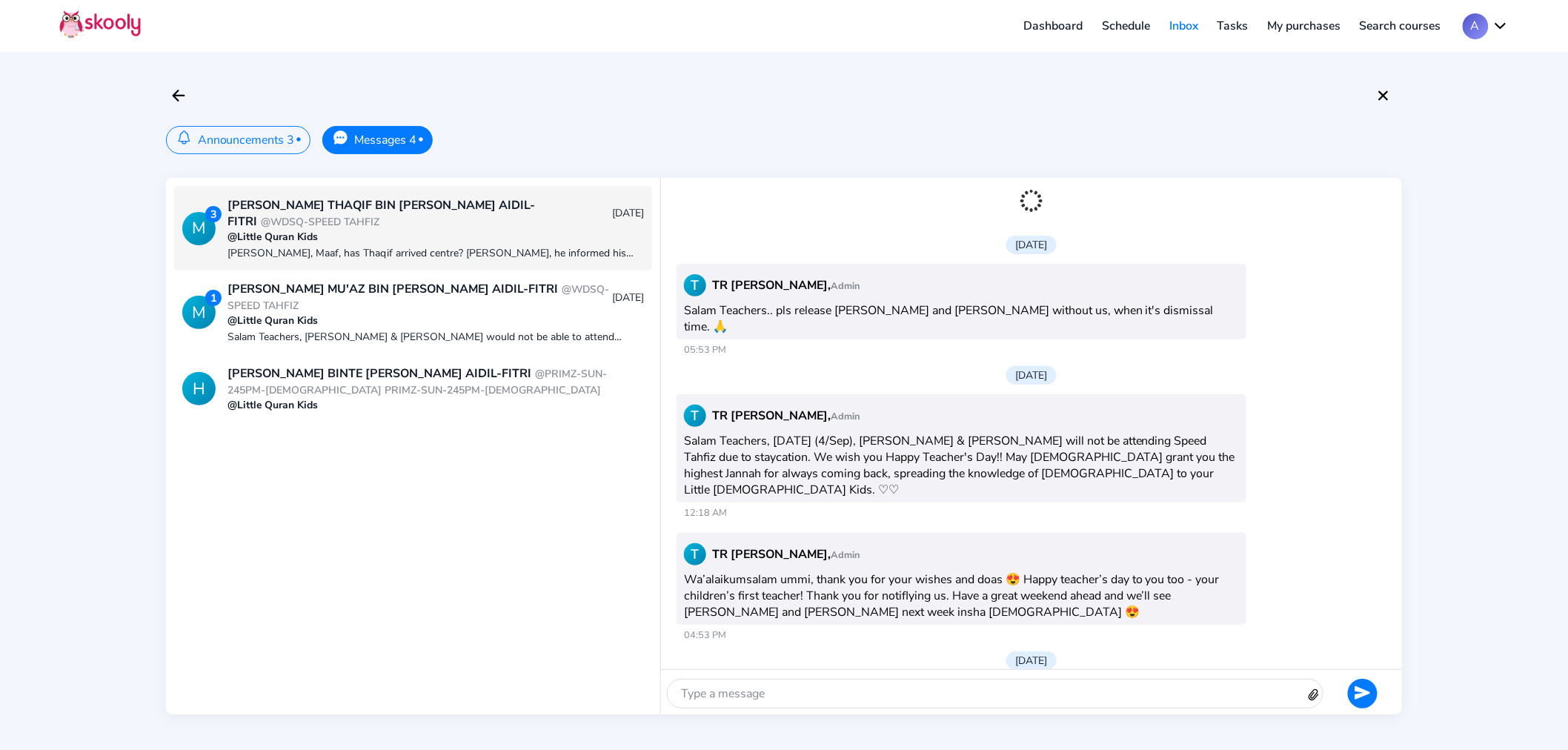
scroll to position [83, 0]
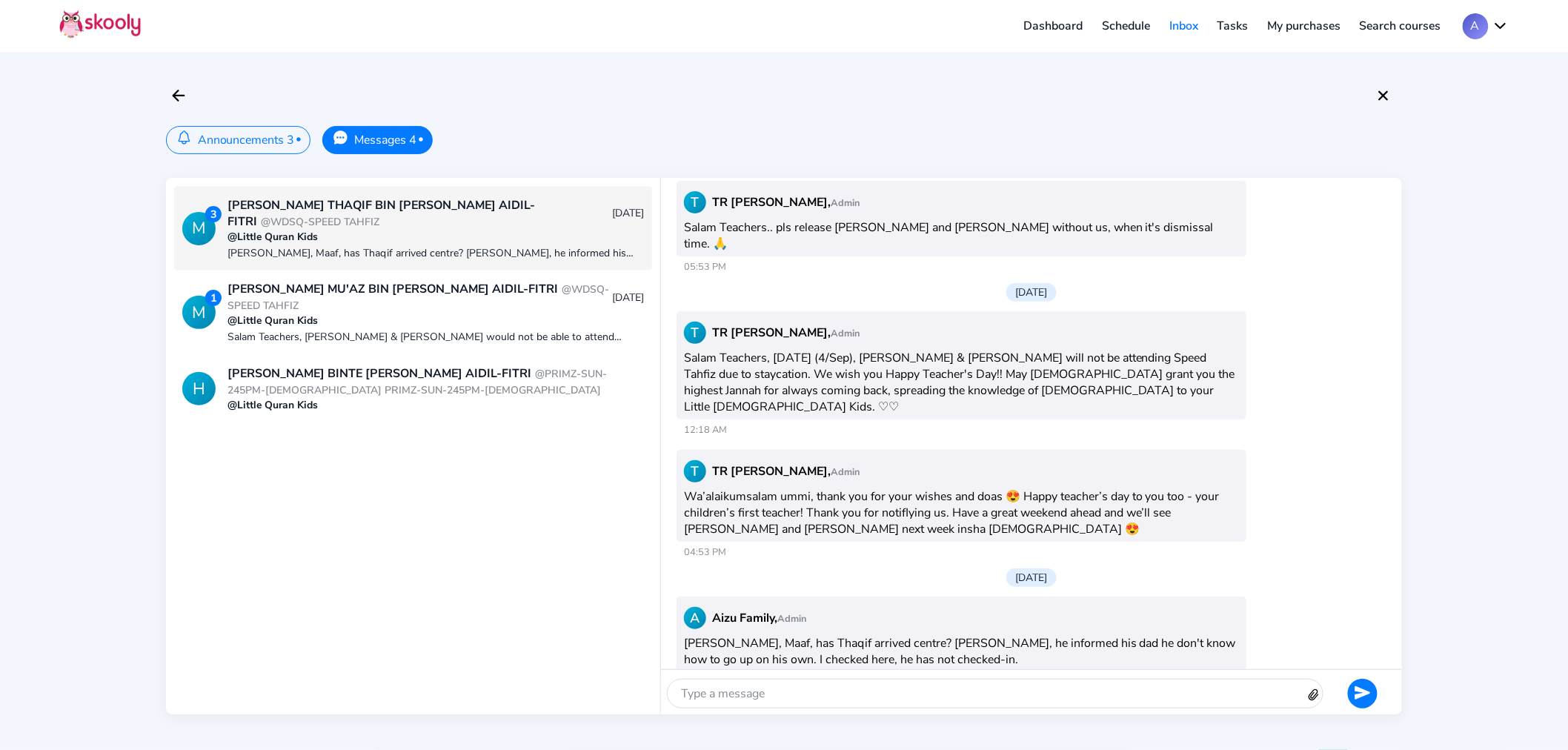
click at [943, 667] on div "A Aizu Family, Admin Salam Tr Izyan, Maaf, has Thaqif arrived centre? [PERSON_N…" at bounding box center [1032, 645] width 717 height 106
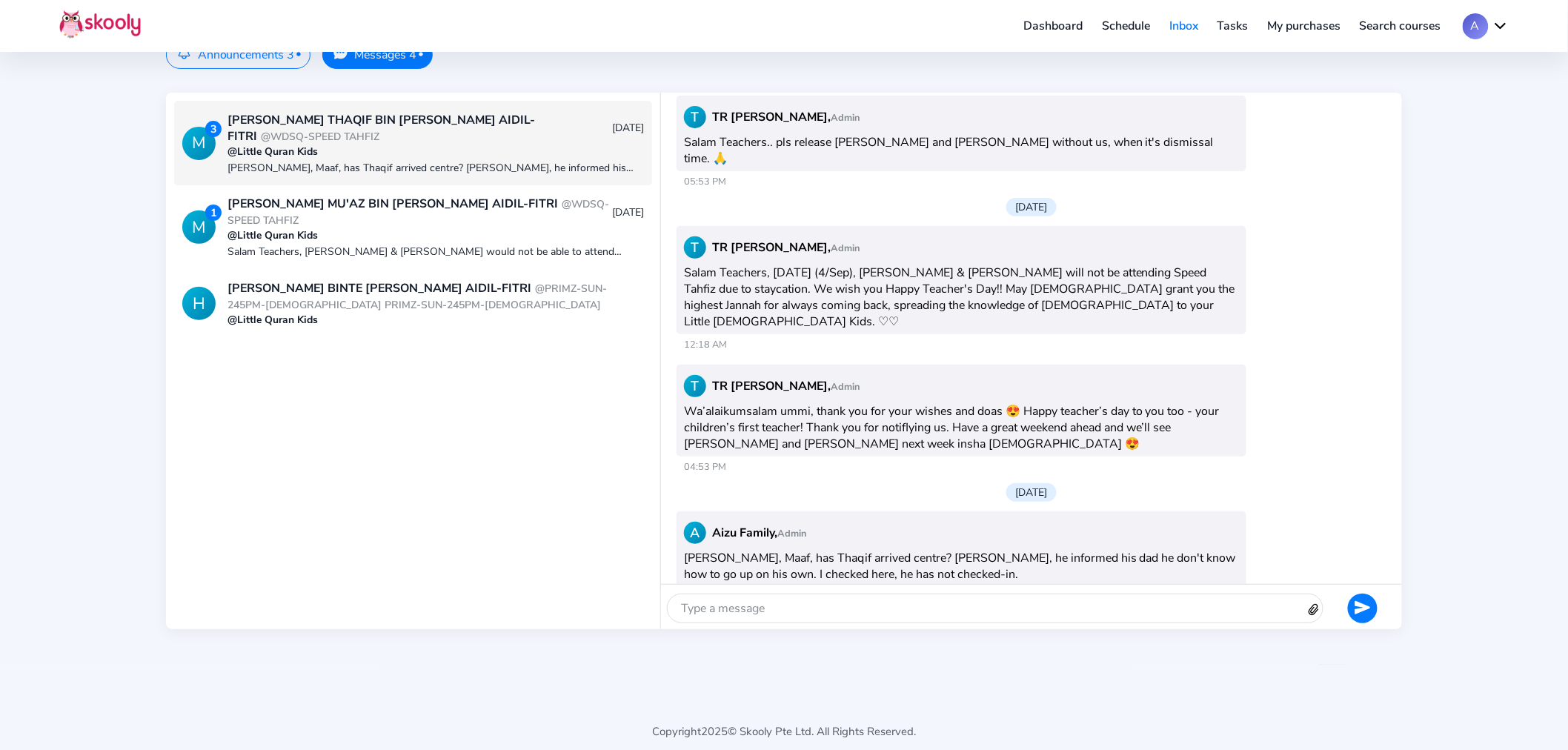
scroll to position [99, 0]
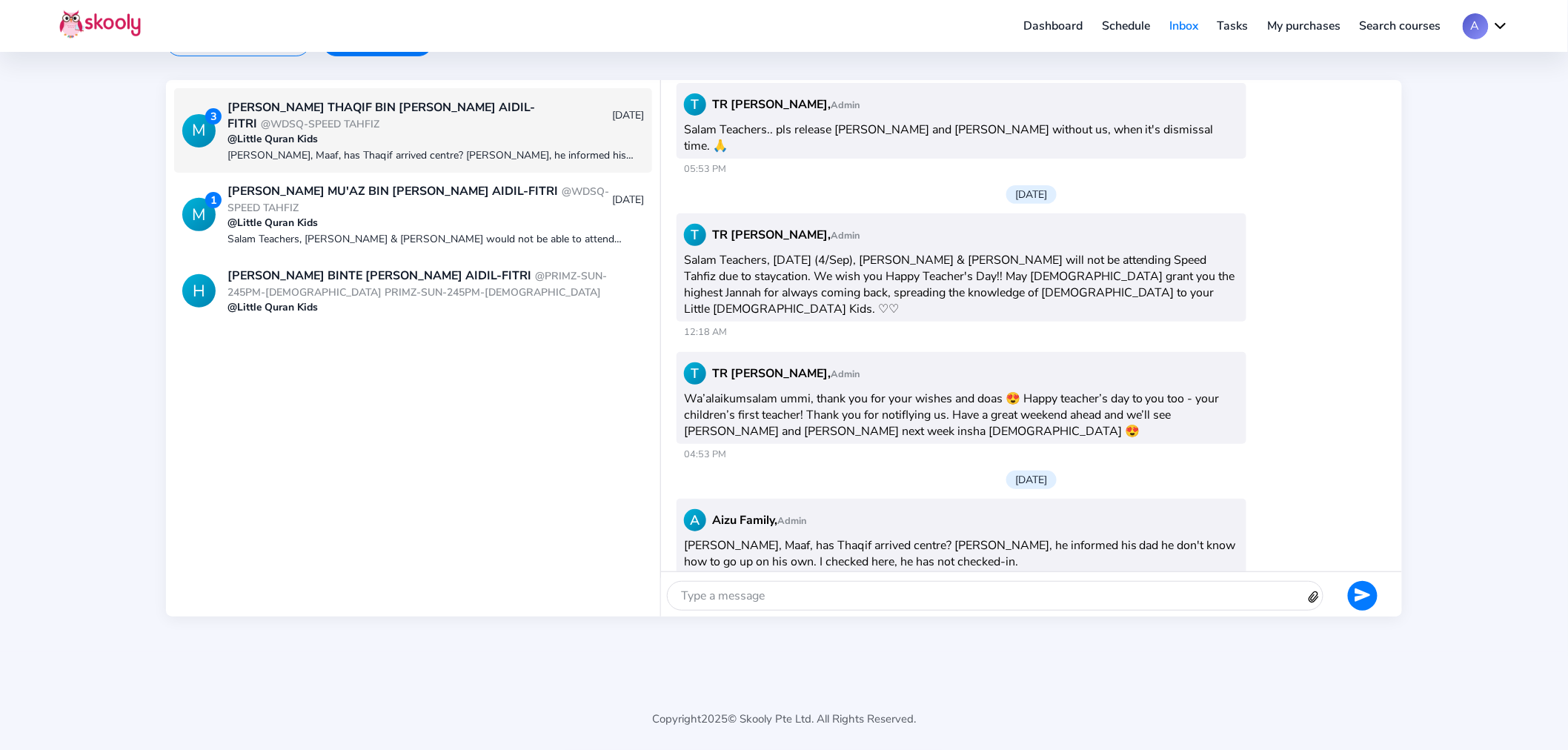
click at [1037, 594] on div at bounding box center [987, 596] width 638 height 28
click at [1356, 594] on icon "Send" at bounding box center [1362, 594] width 16 height 16
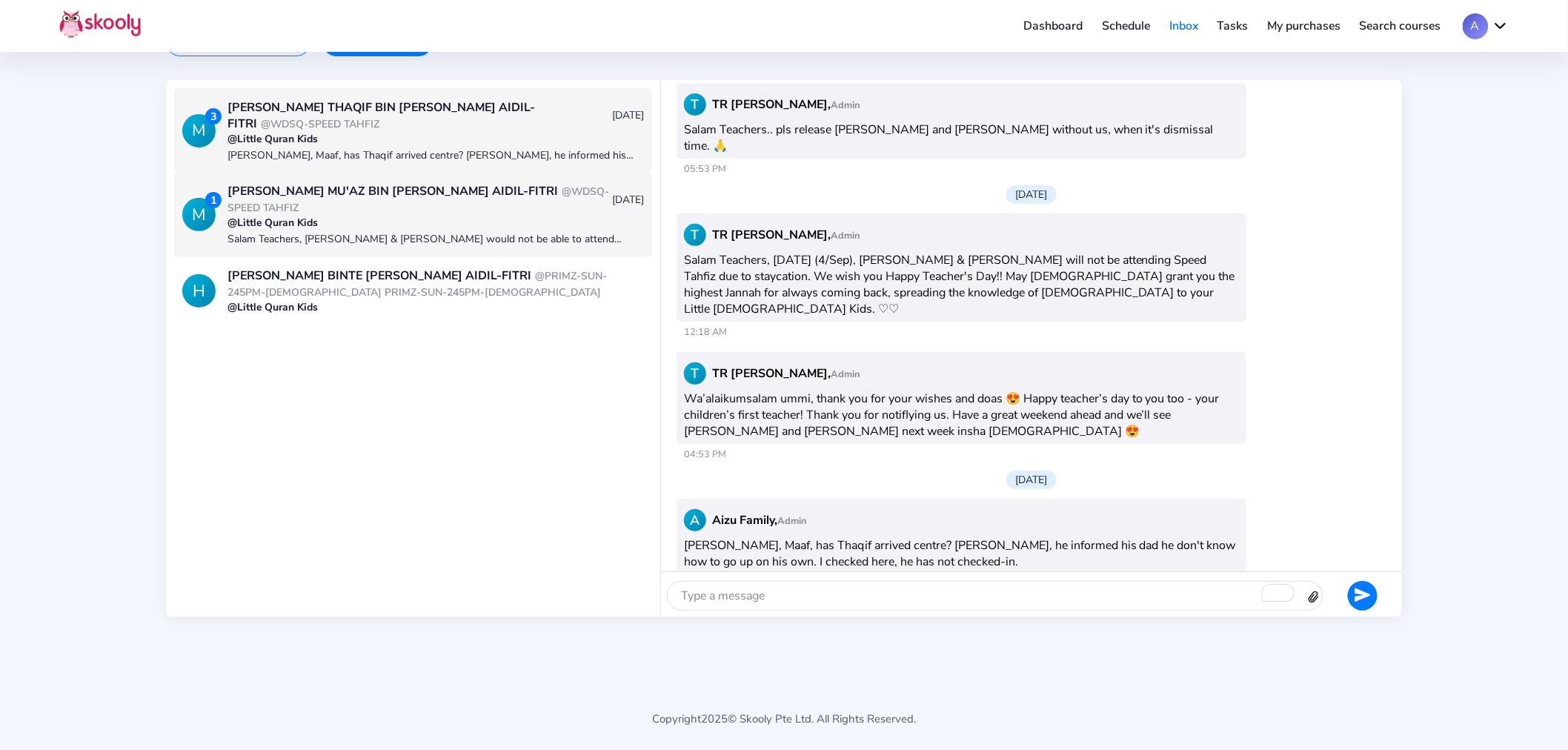
click at [379, 232] on div "Salam Teachers, [PERSON_NAME] & [PERSON_NAME] would not be able to attend [DATE…" at bounding box center [435, 239] width 416 height 14
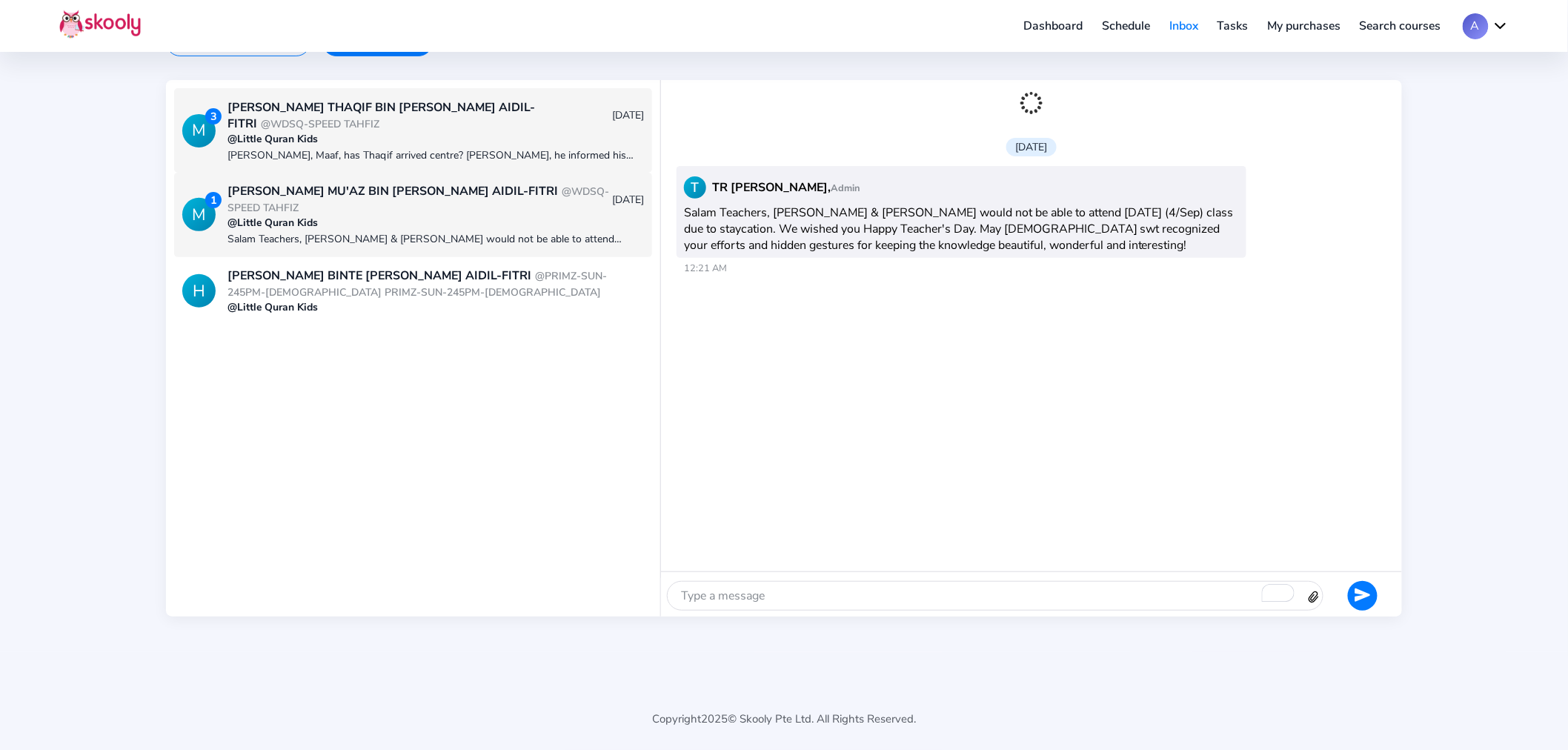
click at [344, 126] on div "[PERSON_NAME] THAQIF BIN [PERSON_NAME] AIDIL-FITRI @WDSQ-SPEED TAHFIZ" at bounding box center [419, 115] width 384 height 33
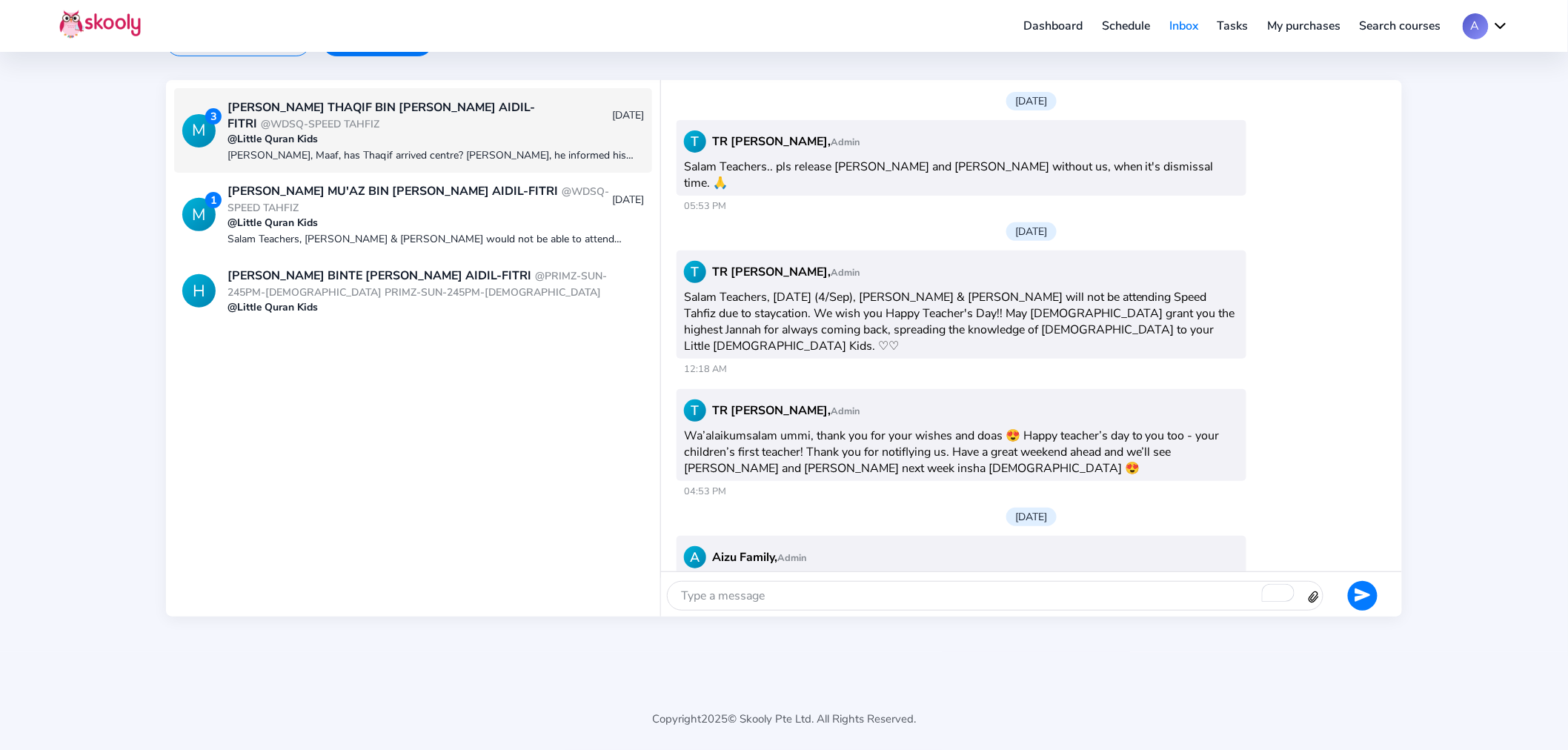
click at [1036, 26] on link "Dashboard" at bounding box center [1053, 25] width 79 height 24
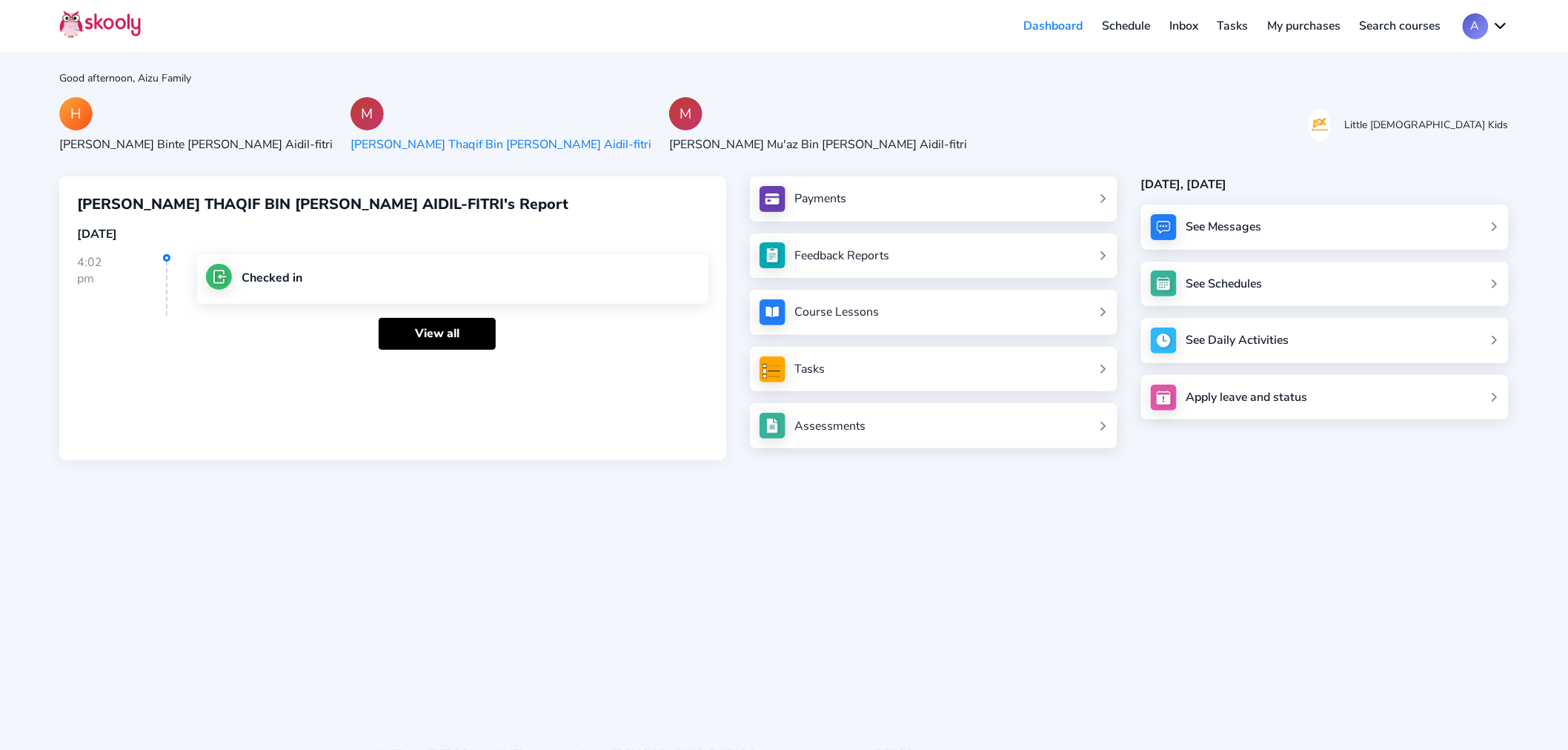
click at [680, 139] on div "[PERSON_NAME] Mu'az Bin [PERSON_NAME] Aidil-fitri" at bounding box center [818, 144] width 298 height 16
